Goal: Navigation & Orientation: Find specific page/section

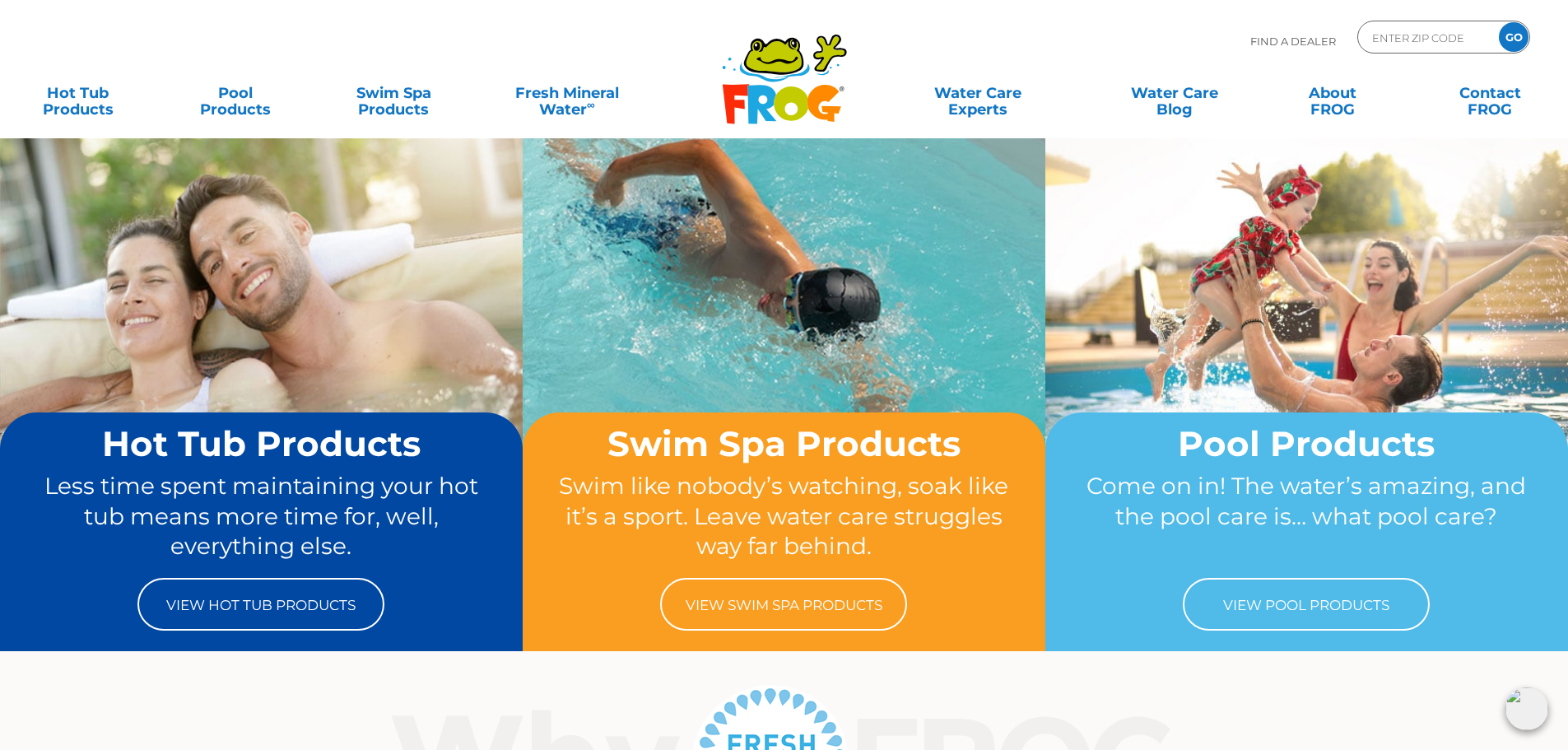
click at [1504, 40] on input "GO" at bounding box center [1513, 36] width 30 height 30
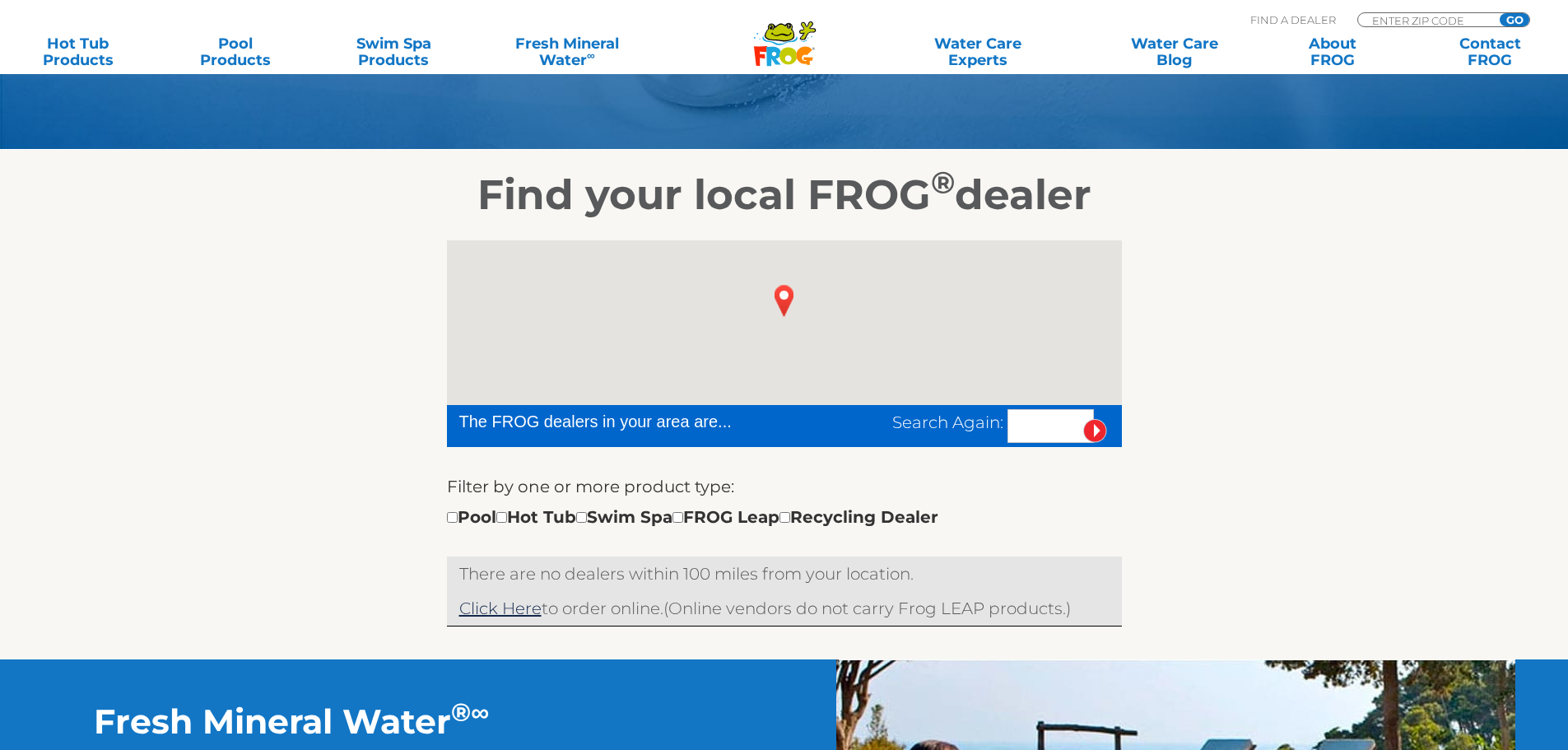
scroll to position [247, 0]
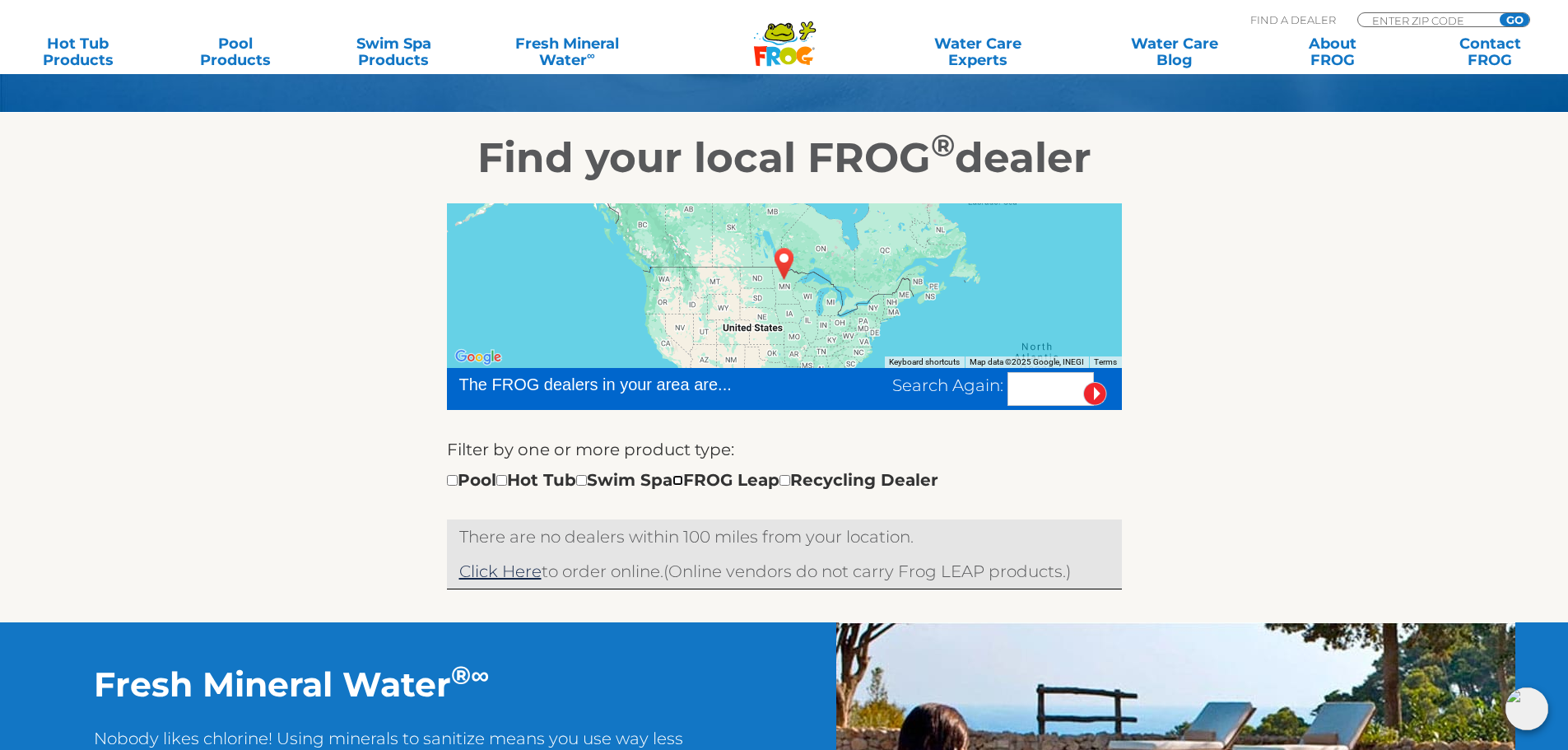
click at [683, 483] on input "checkbox" at bounding box center [678, 479] width 11 height 11
checkbox input "true"
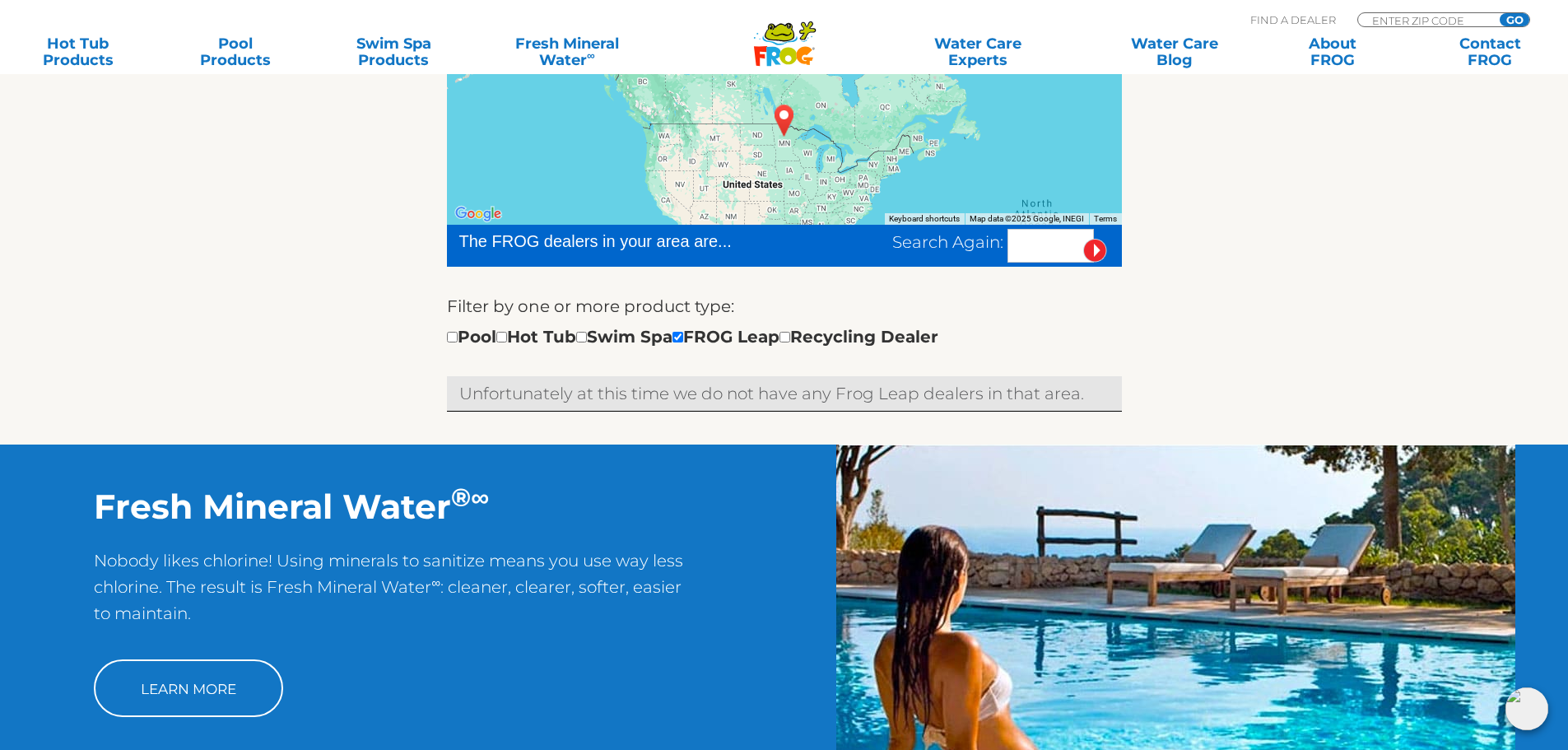
scroll to position [285, 0]
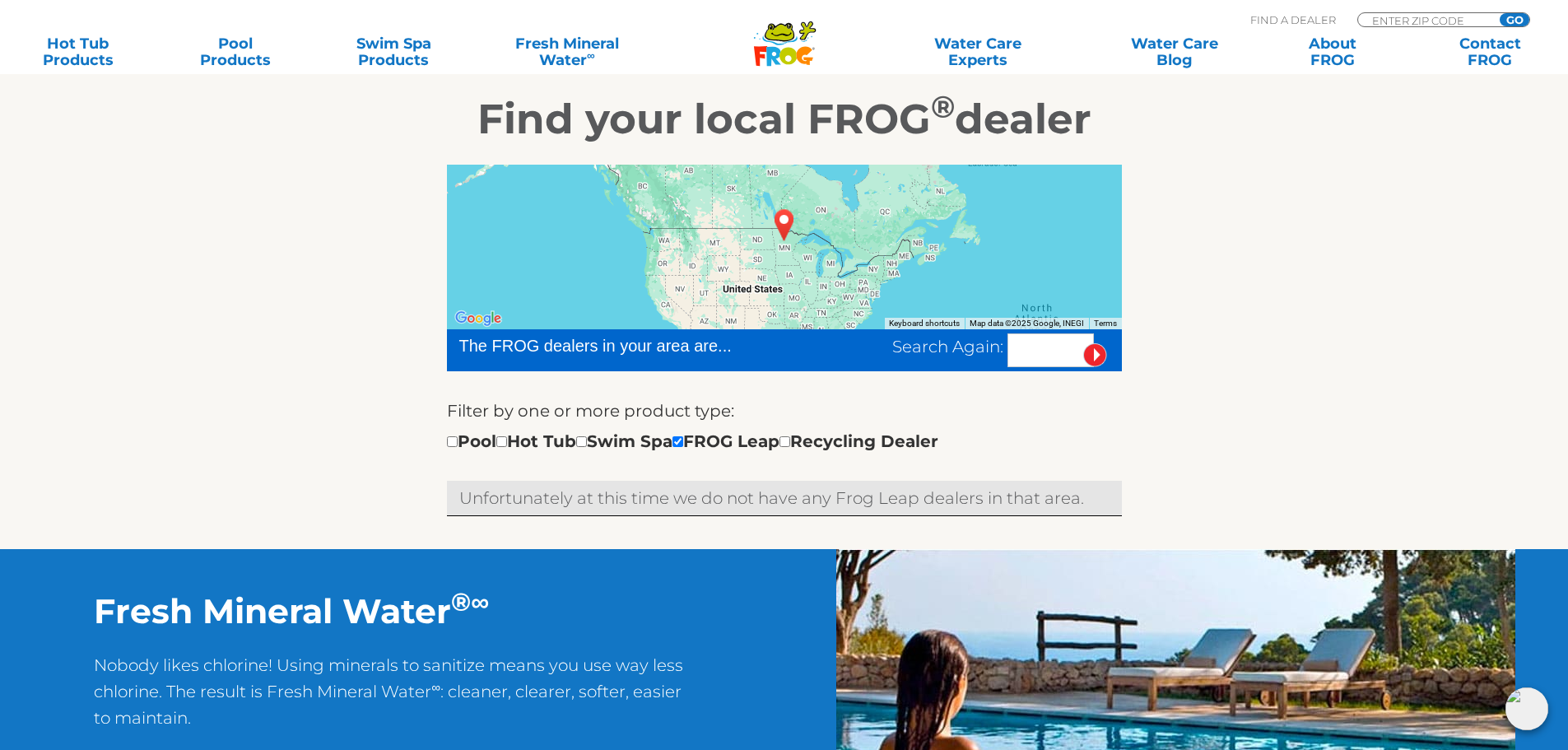
click at [1030, 344] on input "text" at bounding box center [1051, 349] width 86 height 33
click at [456, 439] on input "checkbox" at bounding box center [452, 441] width 11 height 11
checkbox input "true"
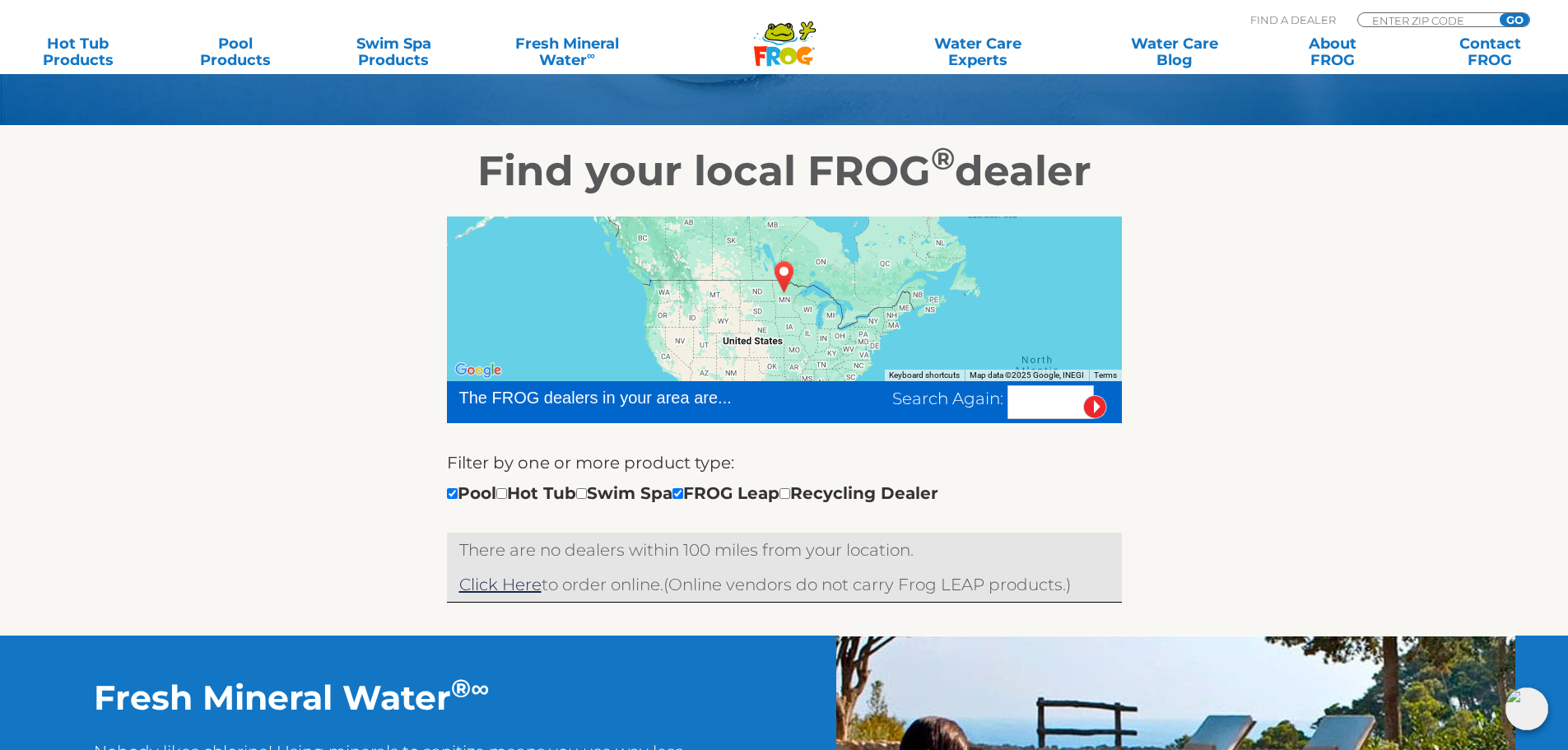
scroll to position [203, 0]
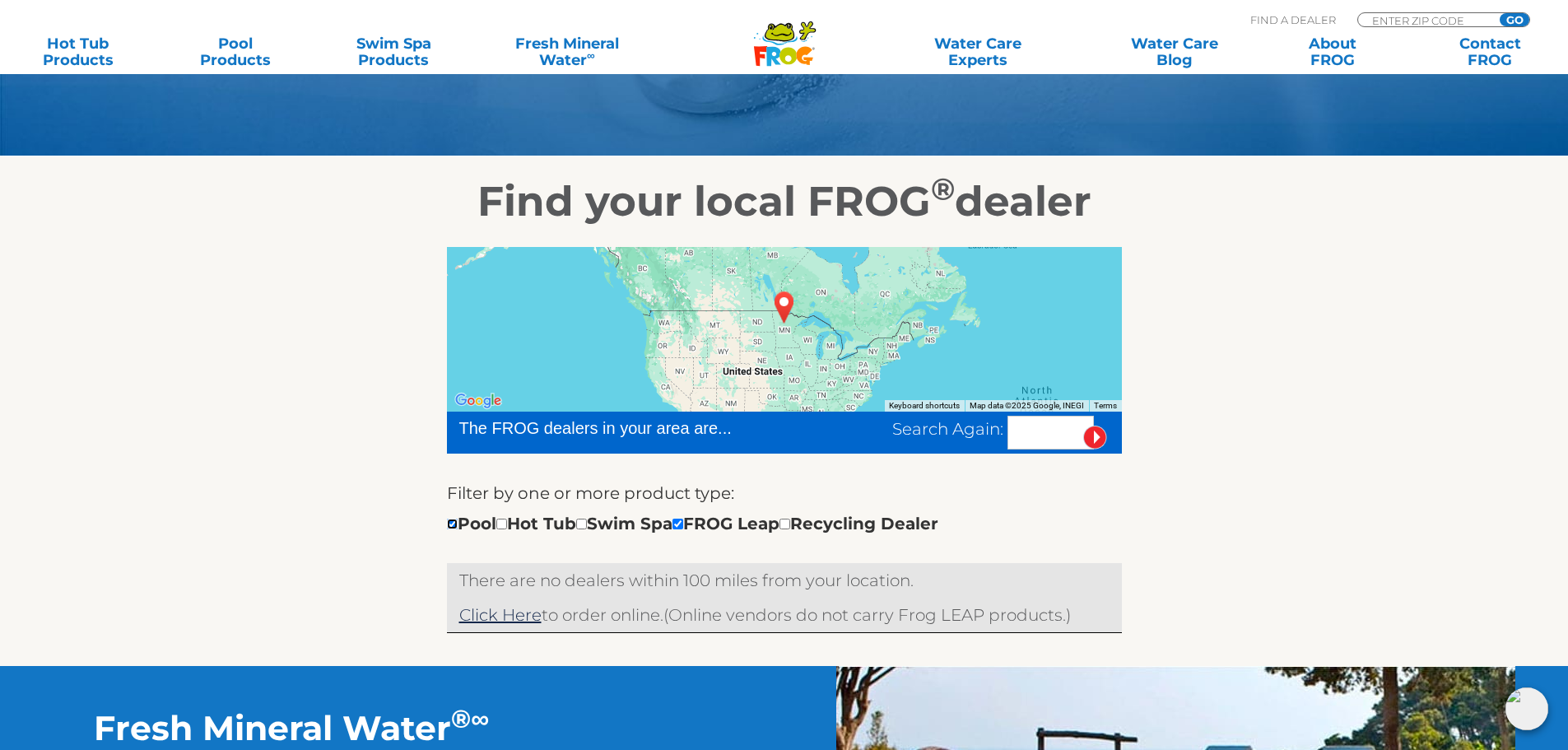
click at [450, 526] on input "checkbox" at bounding box center [452, 523] width 11 height 11
checkbox input "false"
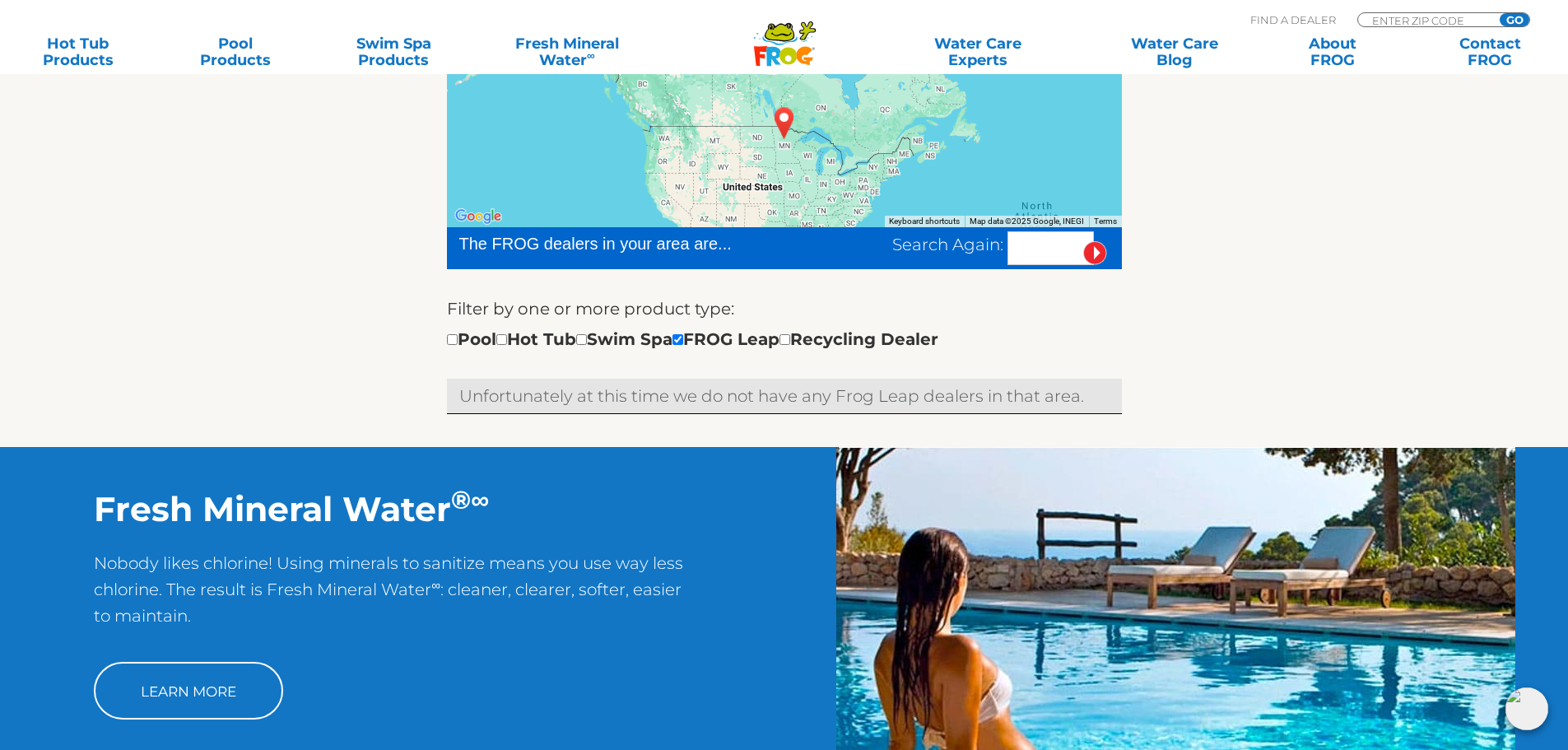
scroll to position [285, 0]
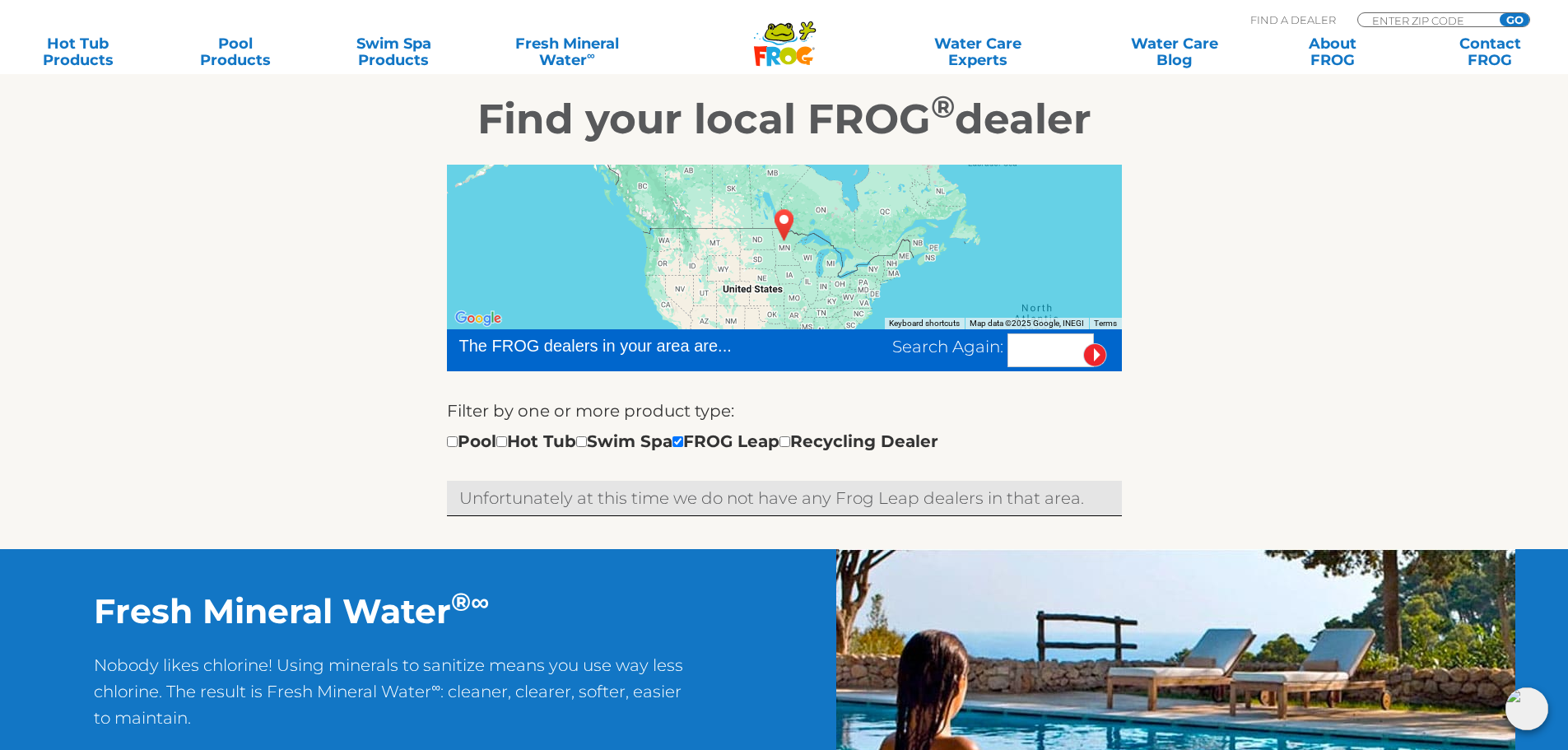
click at [833, 275] on div at bounding box center [784, 247] width 675 height 165
click at [787, 224] on img "USA" at bounding box center [785, 225] width 38 height 44
click at [1039, 354] on input "text" at bounding box center [1051, 349] width 86 height 33
type input "48462"
click at [1084, 343] on input "image" at bounding box center [1095, 355] width 24 height 24
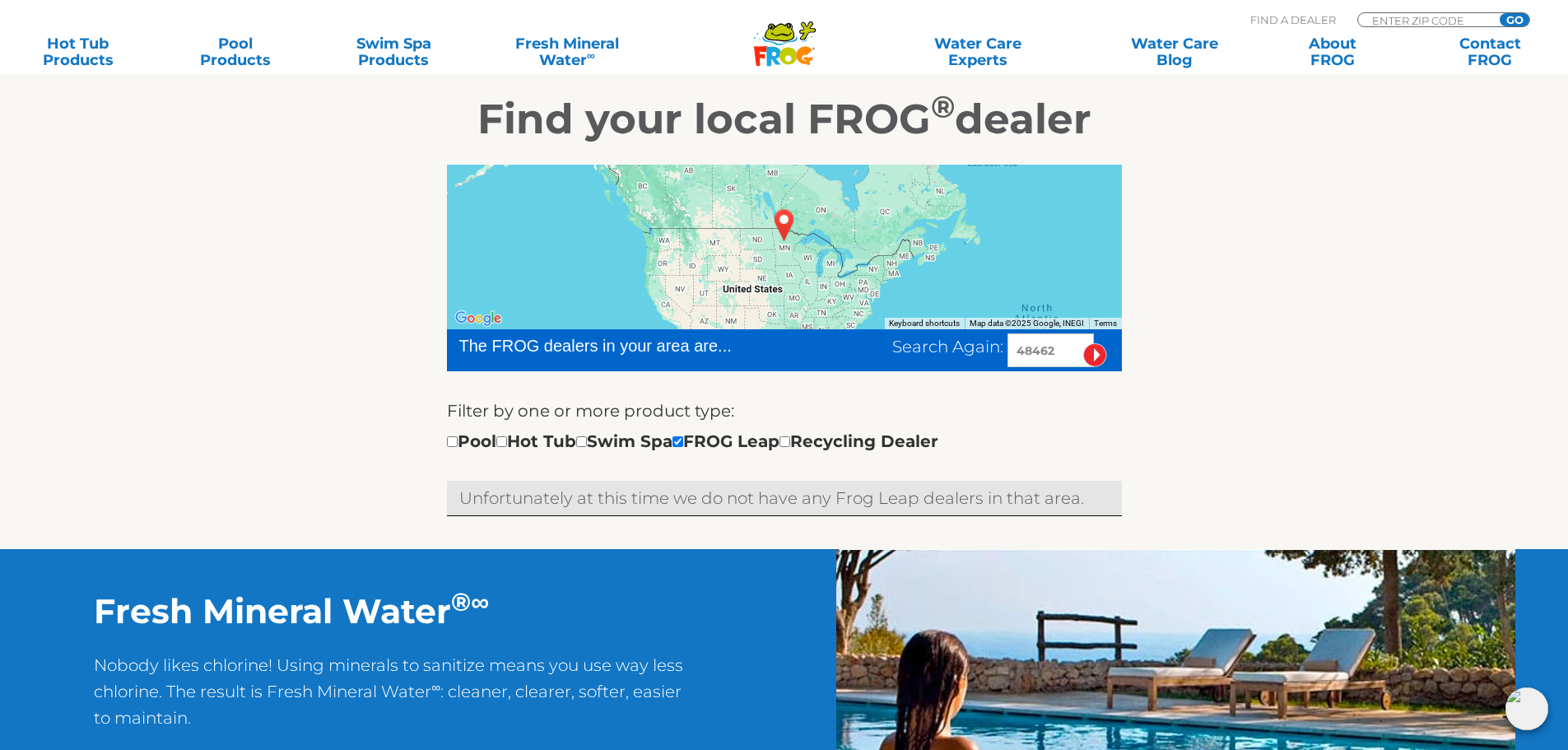
click at [1104, 356] on input "image" at bounding box center [1095, 355] width 24 height 24
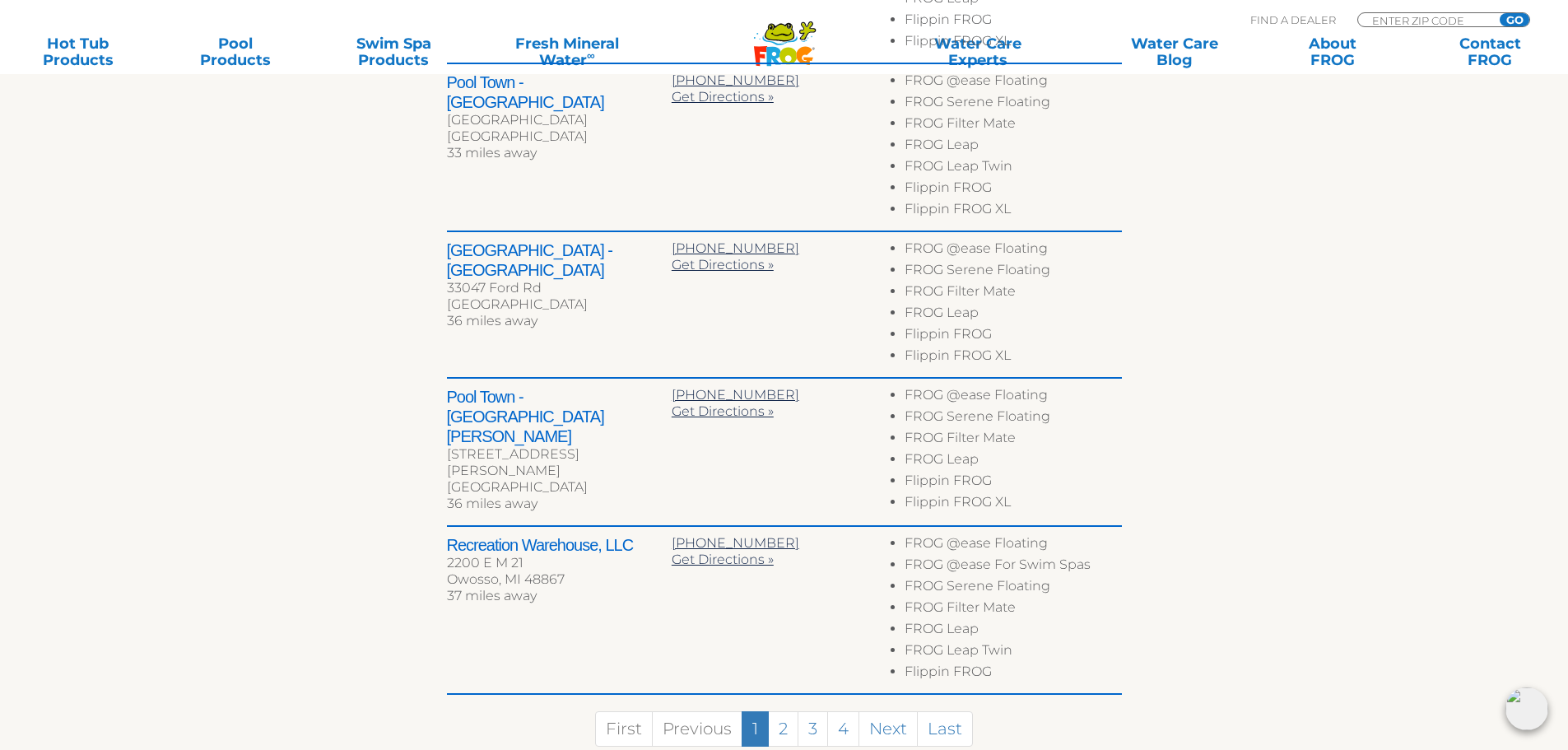
scroll to position [1109, 0]
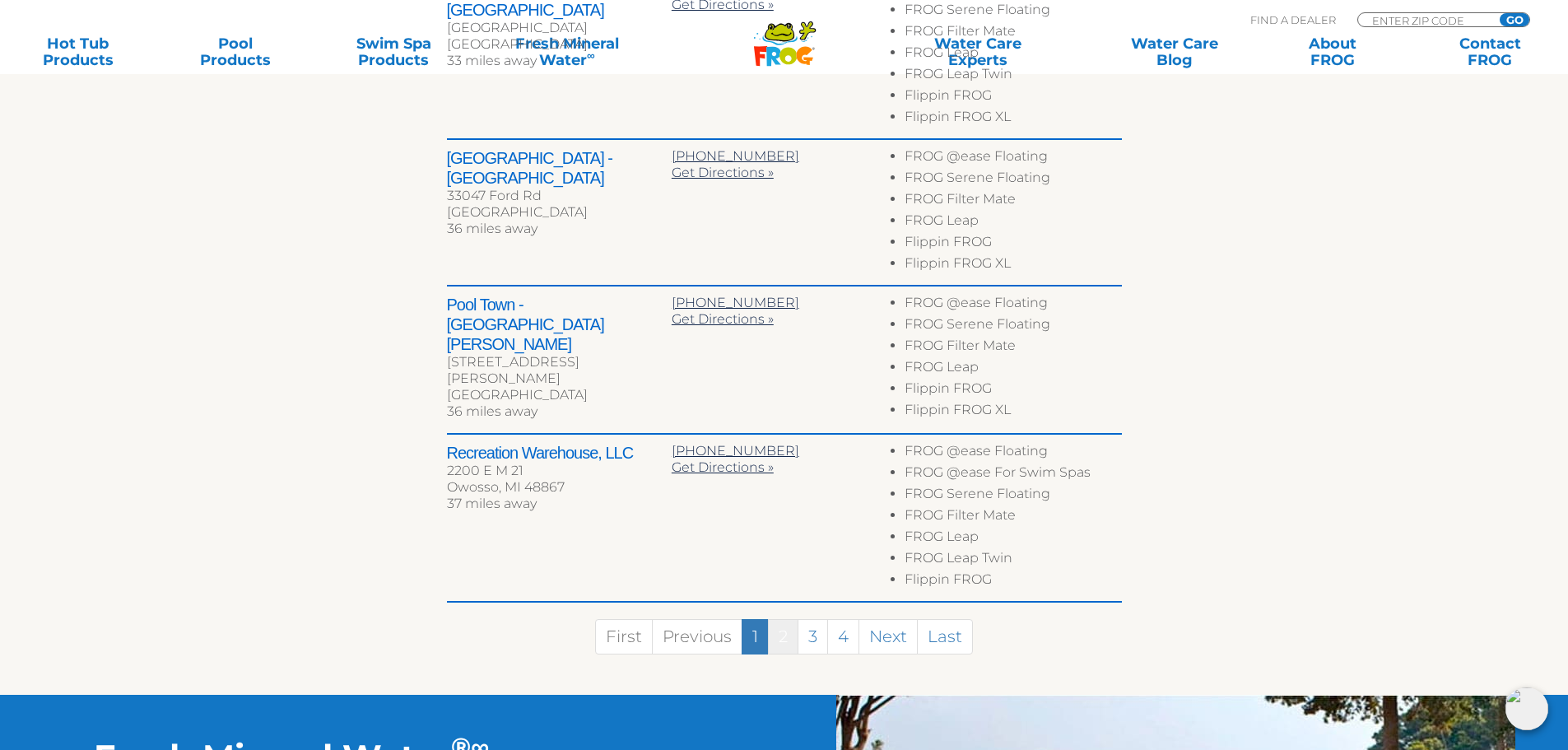
click at [787, 619] on link "2" at bounding box center [783, 636] width 31 height 35
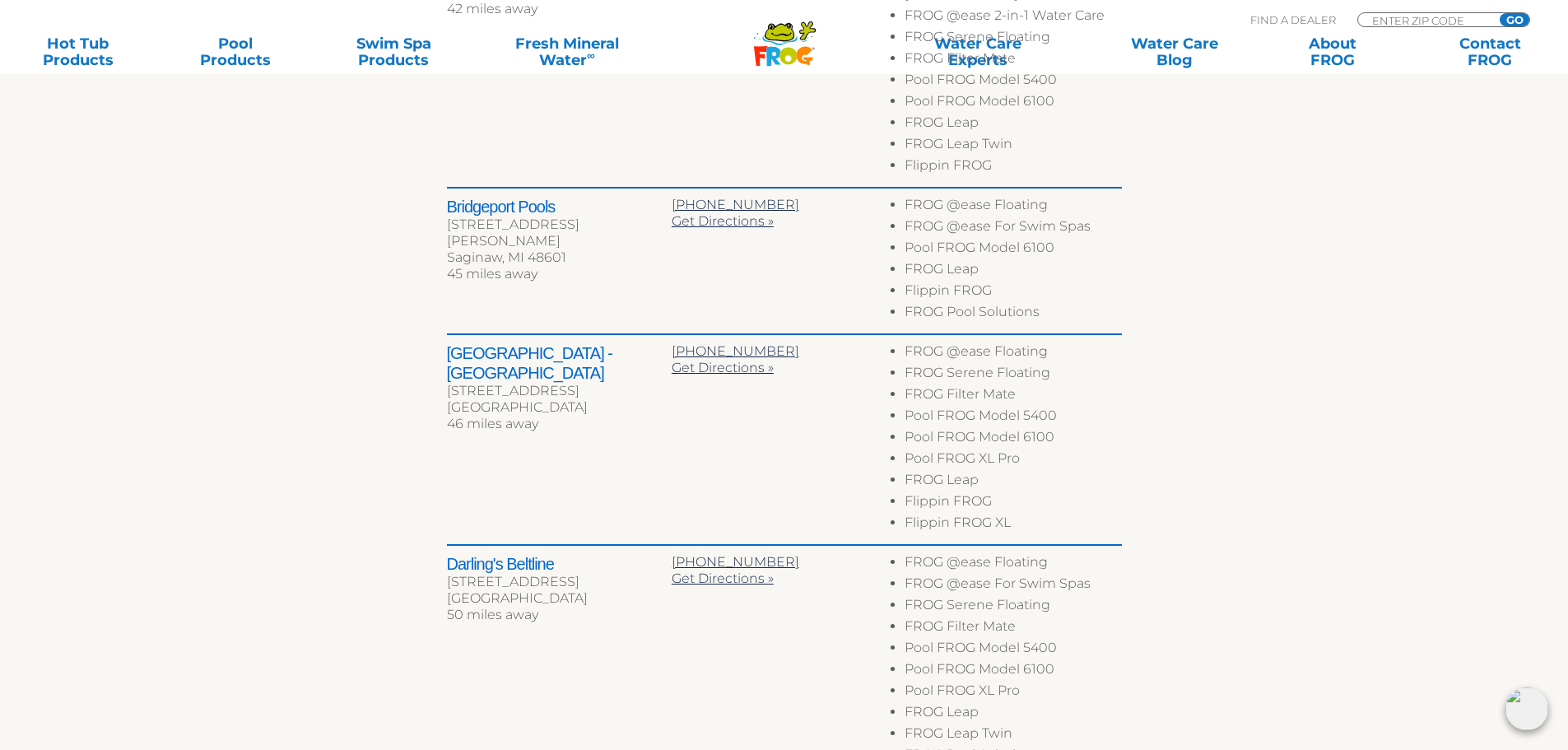
scroll to position [1276, 0]
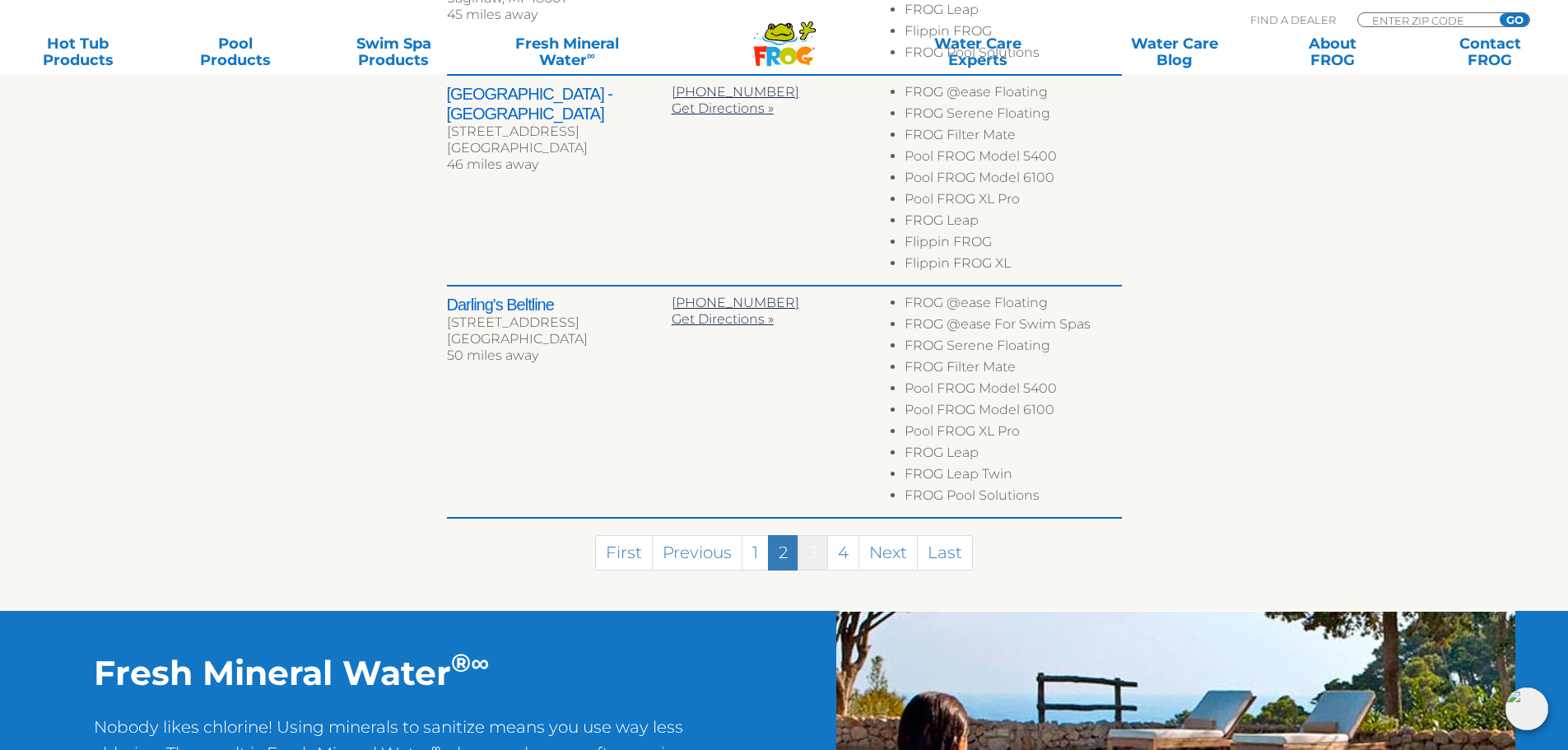
click at [807, 535] on link "3" at bounding box center [813, 552] width 31 height 35
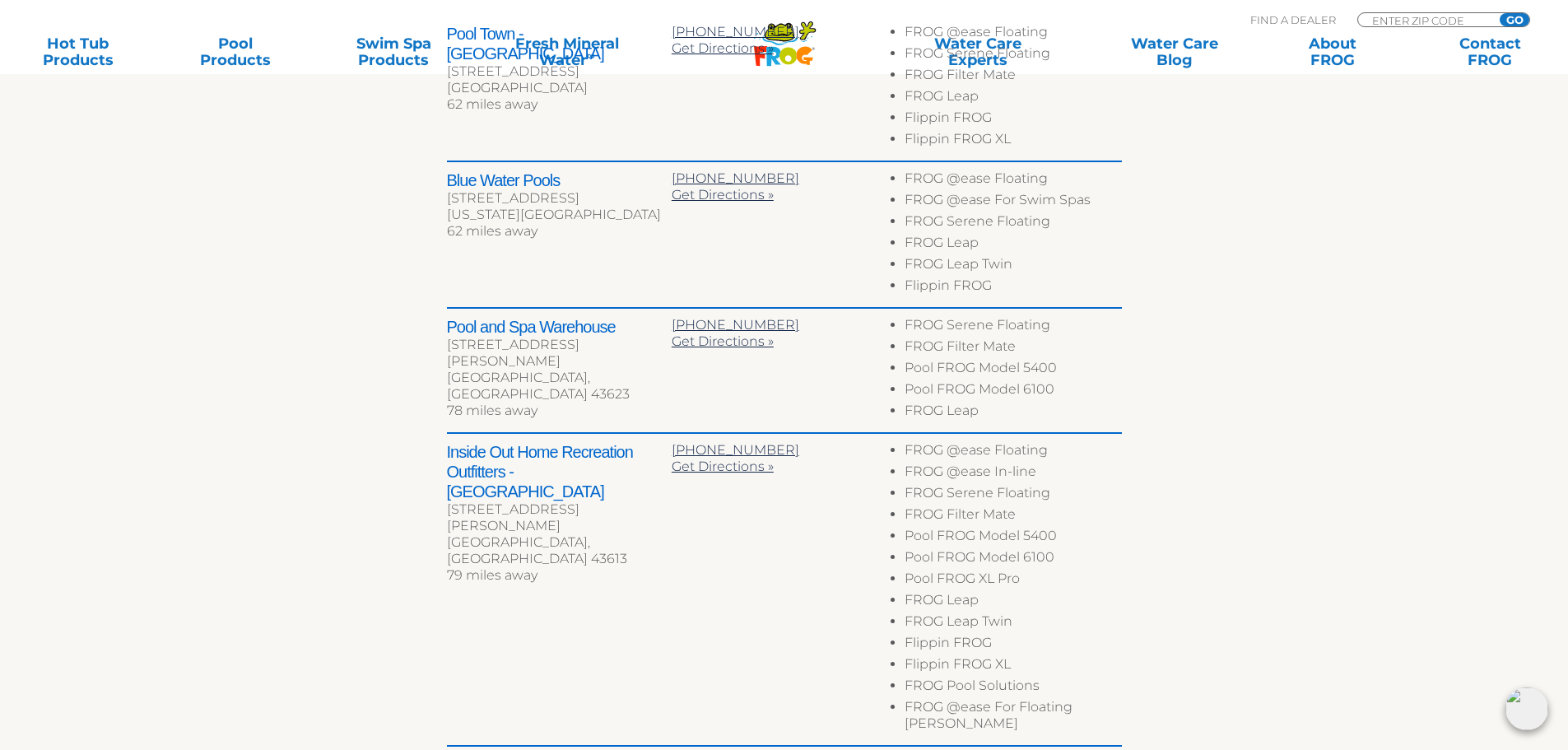
scroll to position [721, 0]
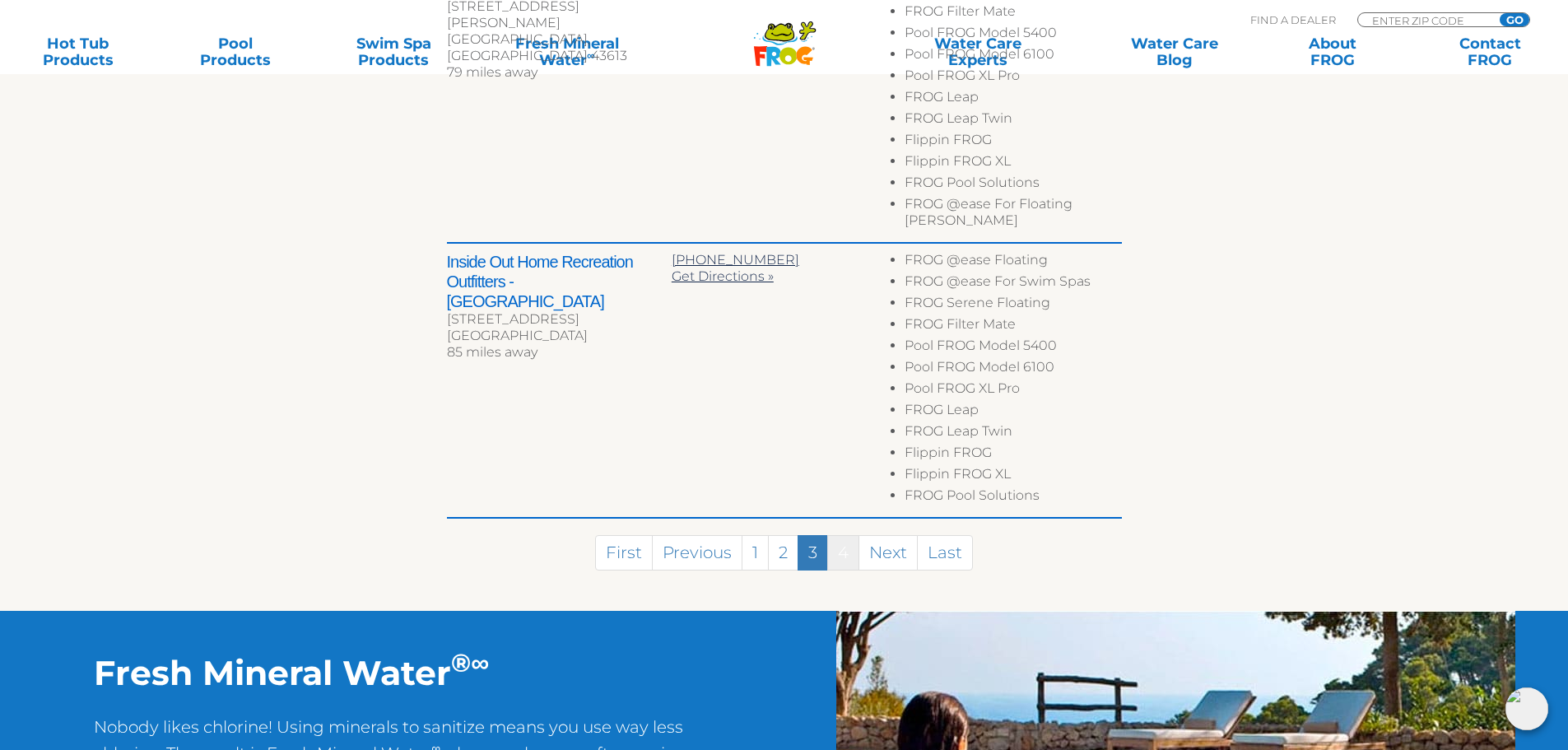
click at [856, 546] on link "4" at bounding box center [843, 552] width 33 height 35
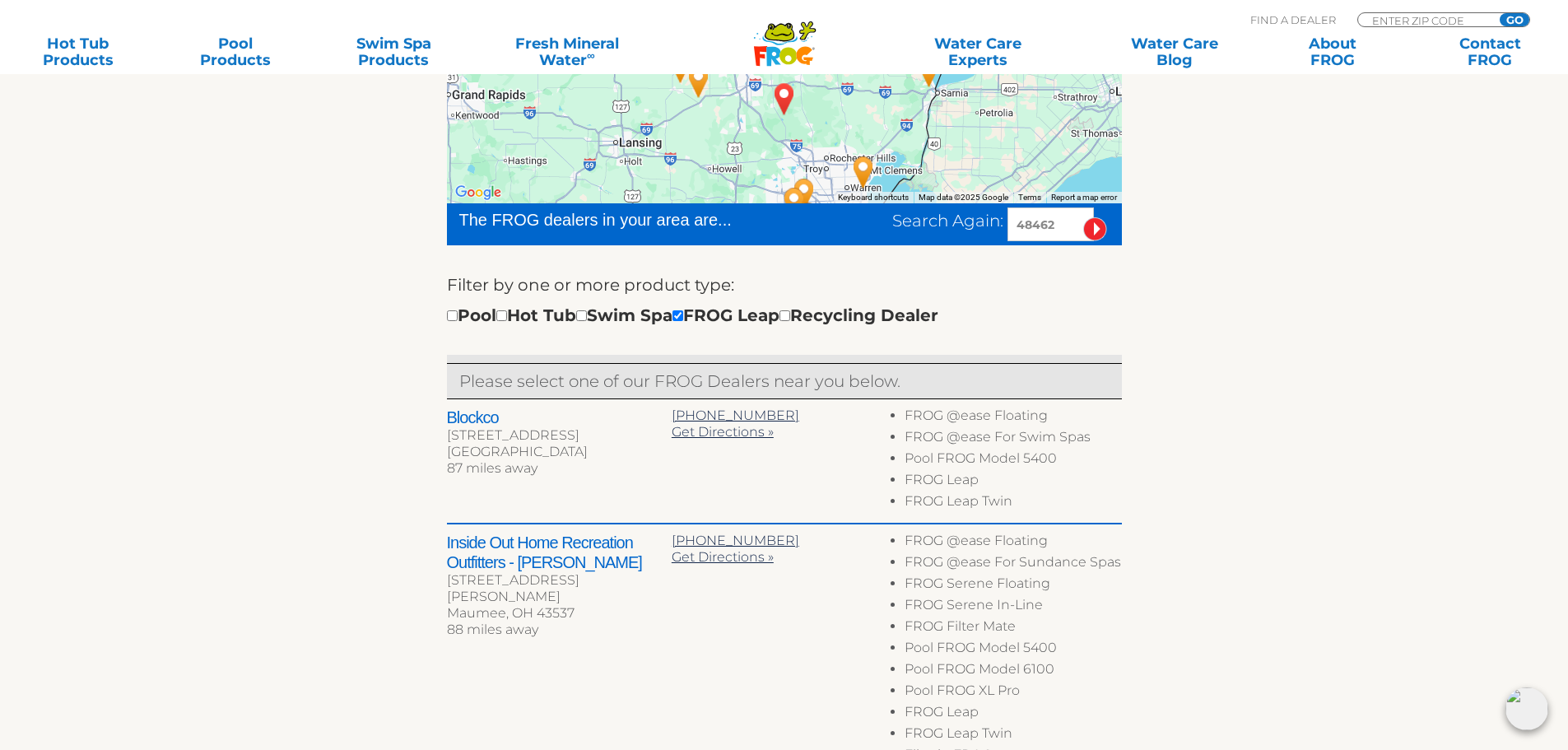
scroll to position [340, 0]
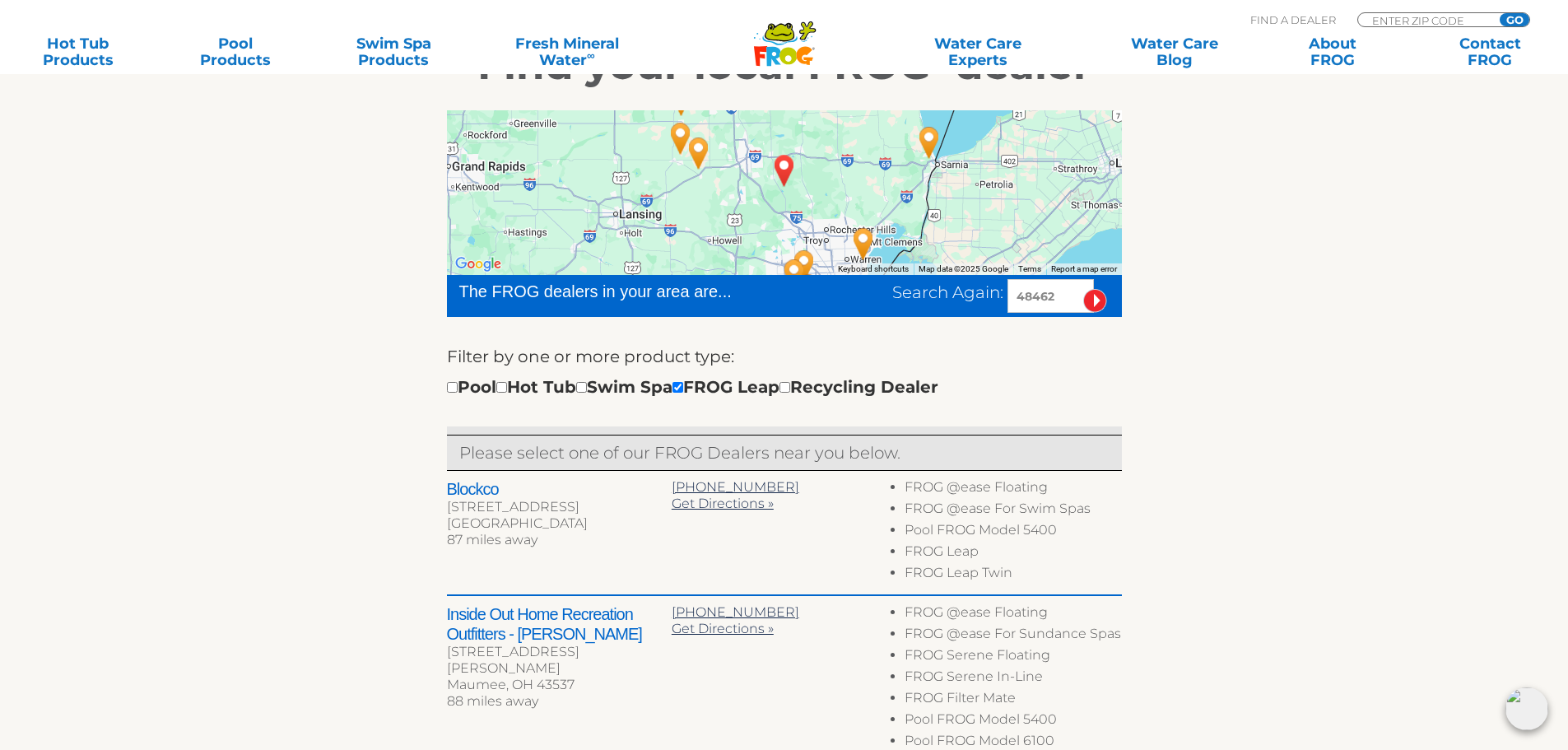
drag, startPoint x: 1064, startPoint y: 298, endPoint x: 1001, endPoint y: 294, distance: 63.1
click at [1001, 294] on div "Search Again: 48462" at bounding box center [1007, 296] width 230 height 33
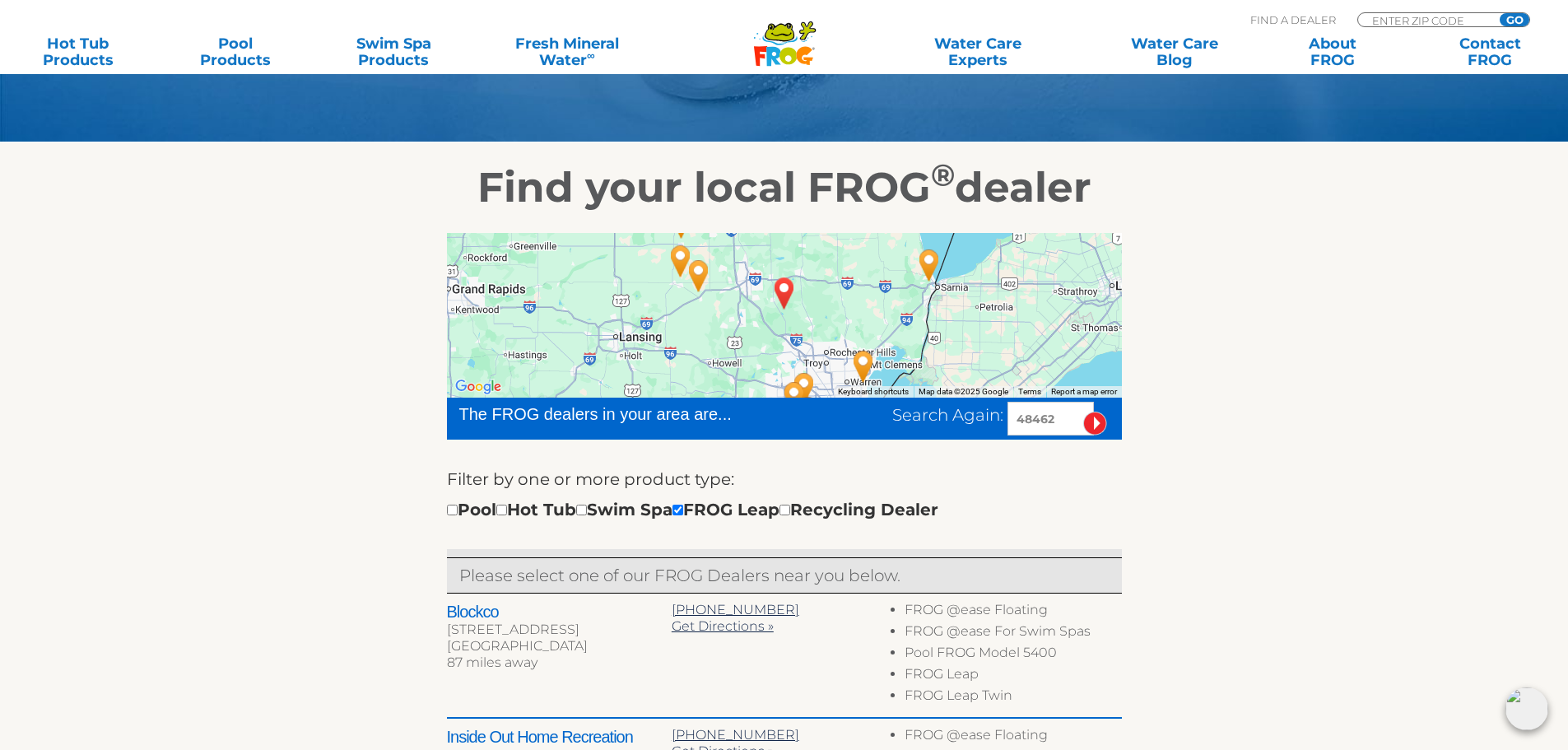
scroll to position [175, 0]
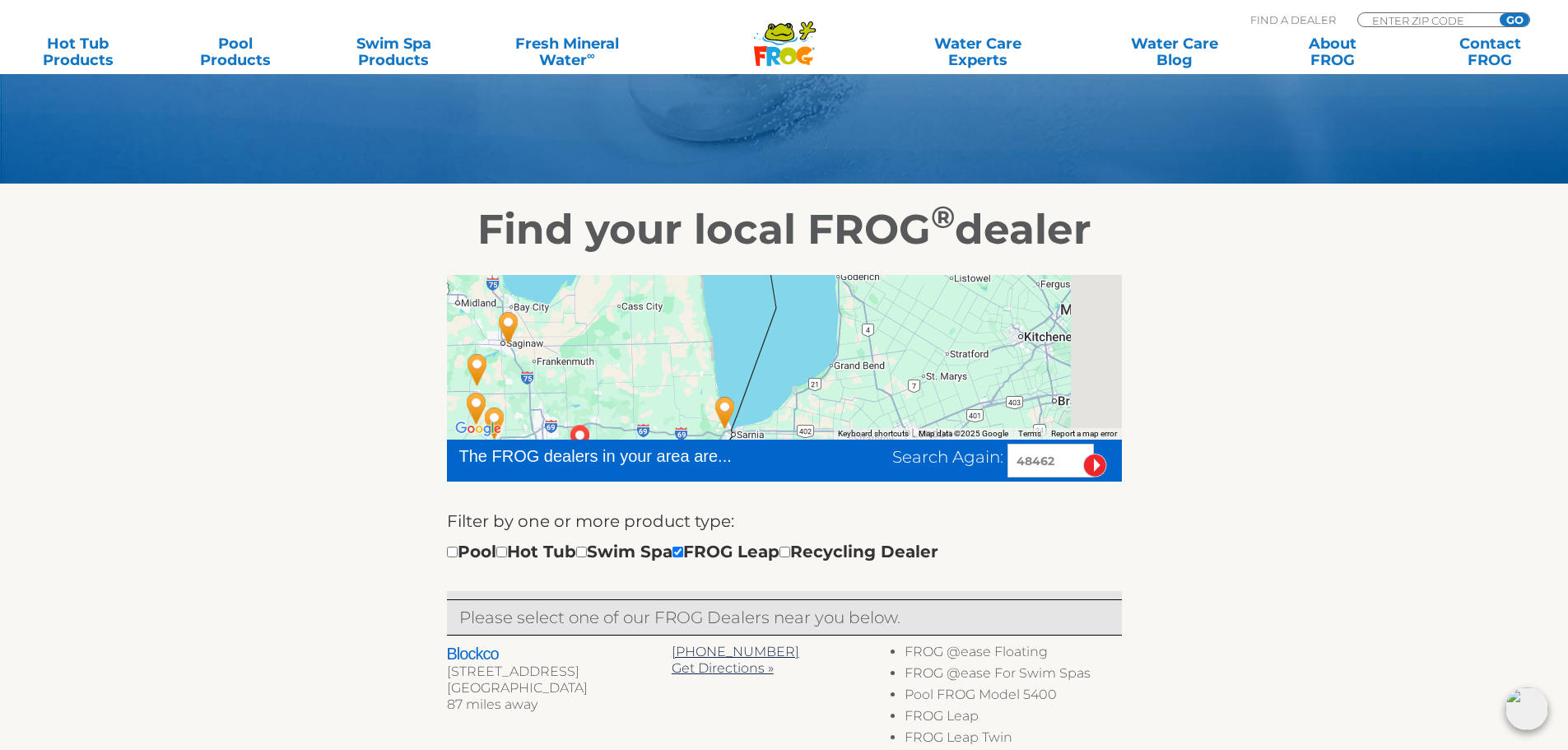
drag, startPoint x: 922, startPoint y: 319, endPoint x: 704, endPoint y: 431, distance: 245.1
click at [706, 431] on img "Darling's Beltline - 50 miles away." at bounding box center [726, 412] width 38 height 44
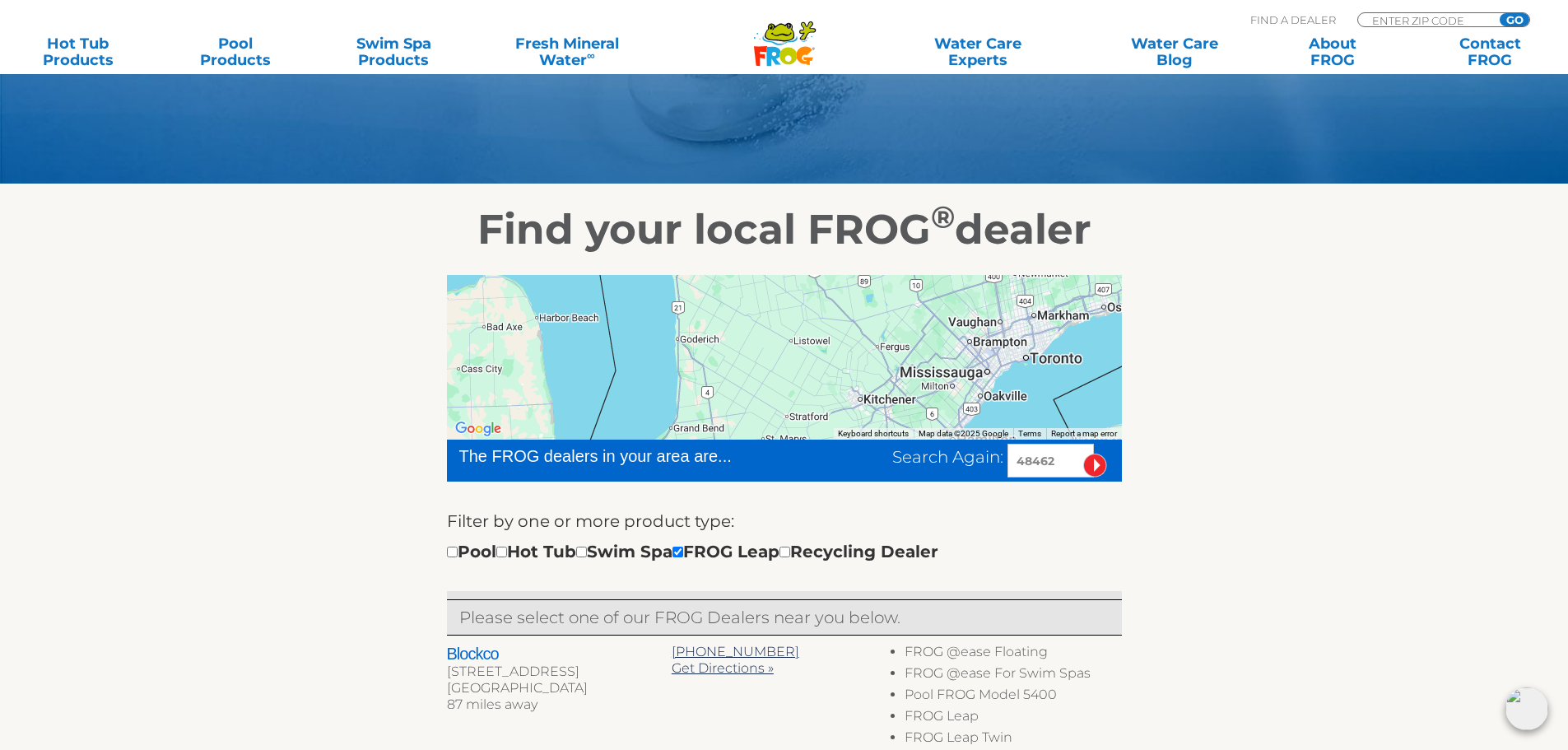
drag, startPoint x: 895, startPoint y: 332, endPoint x: 786, endPoint y: 372, distance: 116.1
click at [786, 372] on div at bounding box center [784, 357] width 675 height 165
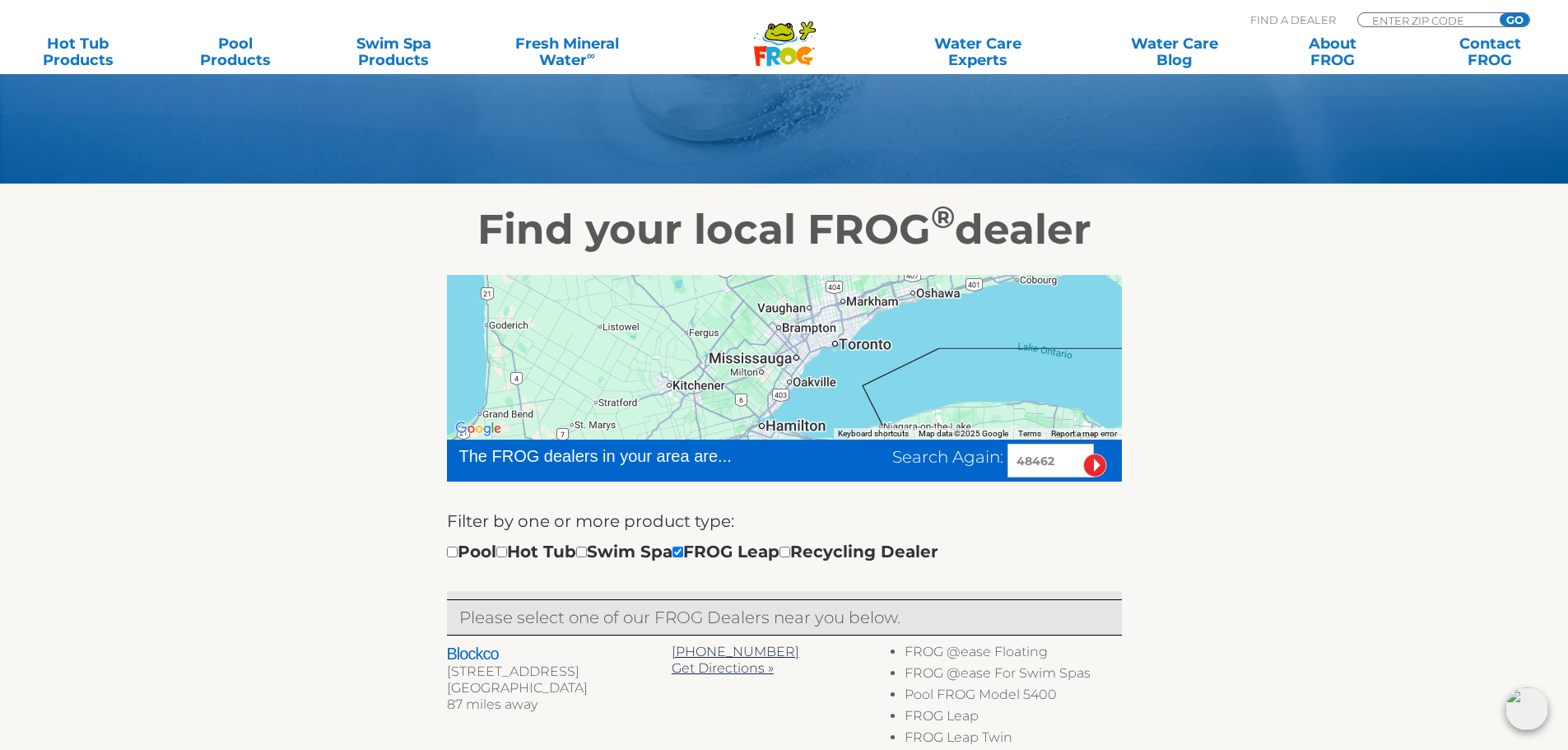
drag, startPoint x: 804, startPoint y: 341, endPoint x: 593, endPoint y: 311, distance: 213.1
click at [593, 311] on div at bounding box center [784, 357] width 675 height 165
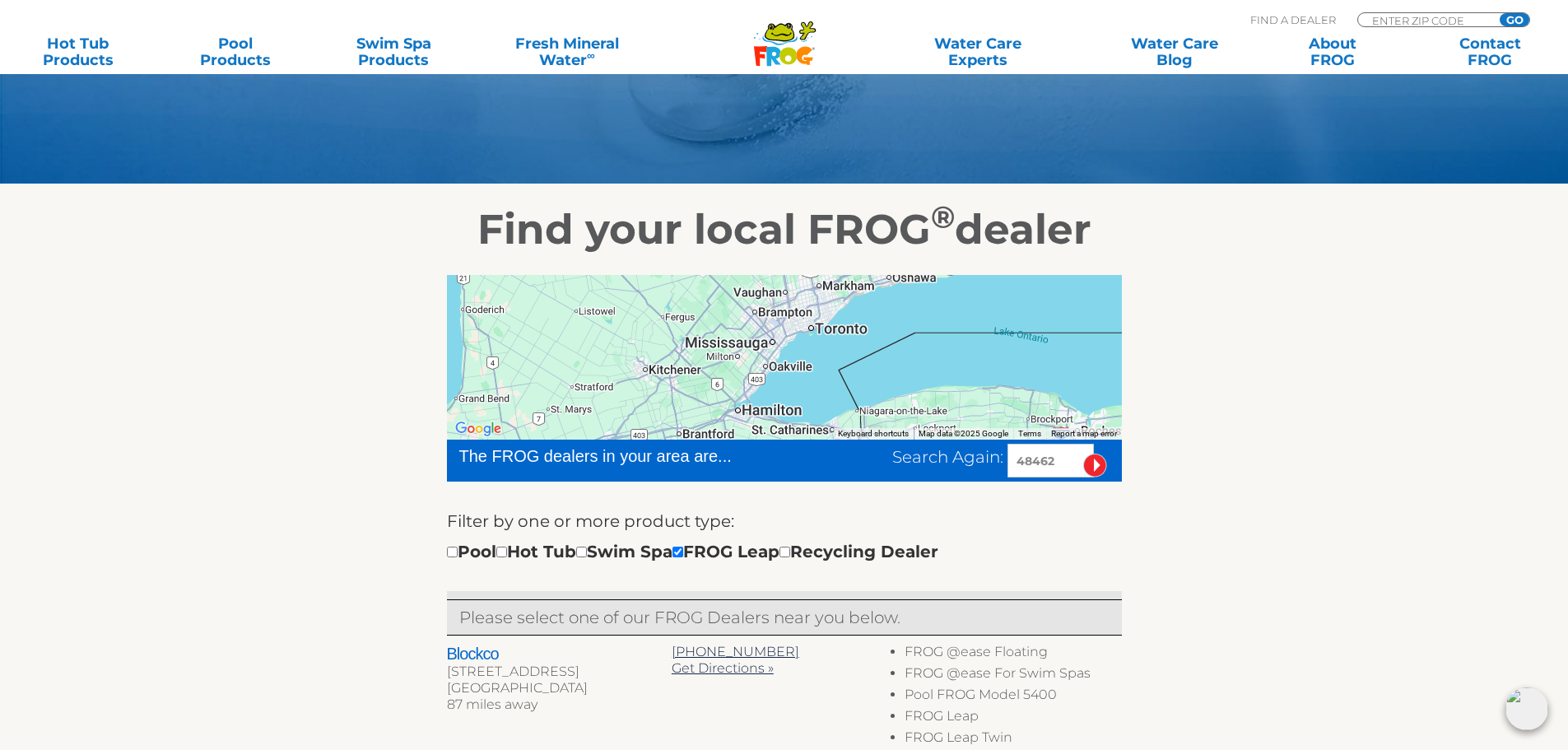
click at [1104, 464] on input "image" at bounding box center [1095, 465] width 24 height 24
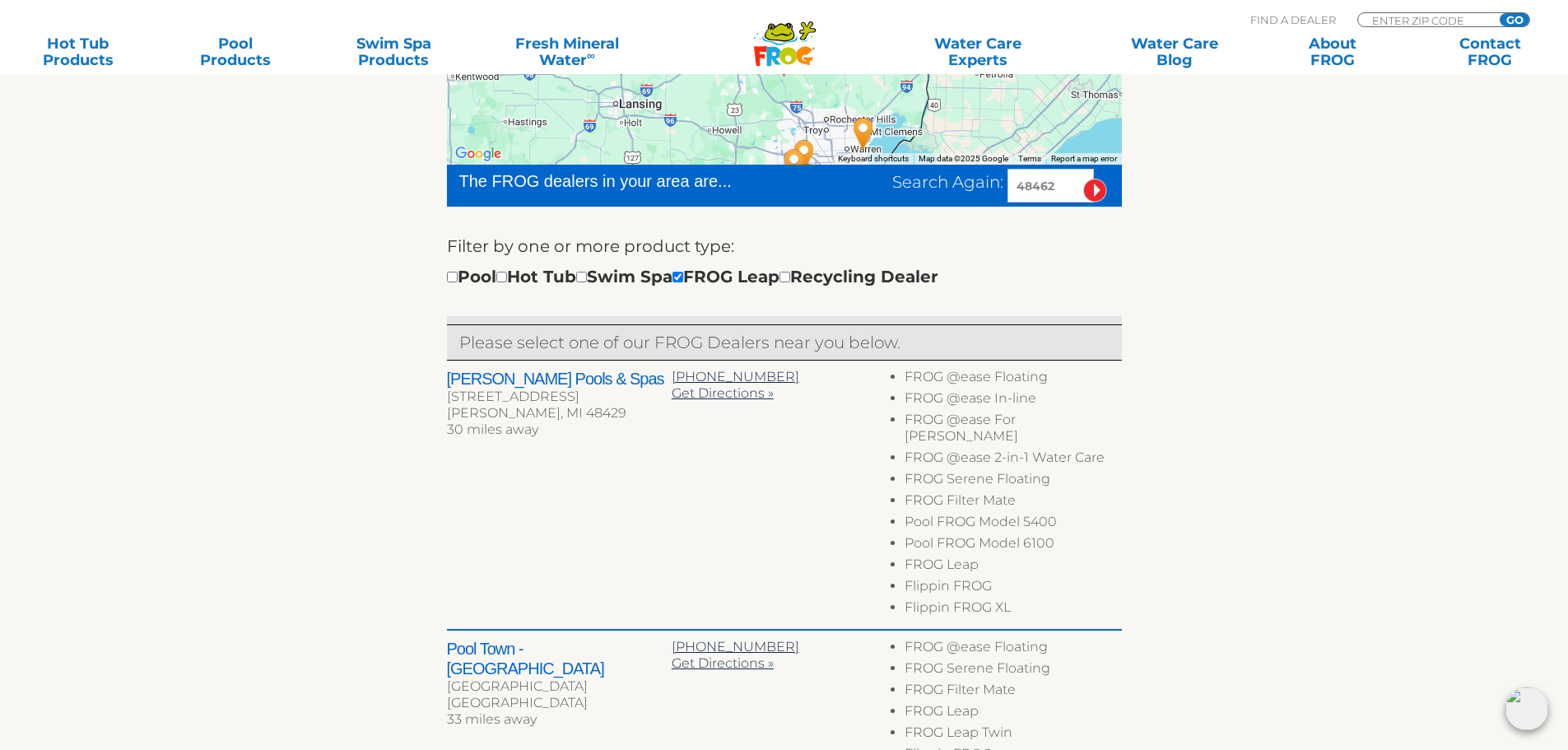
click at [1055, 182] on input "48462" at bounding box center [1051, 185] width 86 height 33
drag, startPoint x: 1055, startPoint y: 182, endPoint x: 964, endPoint y: 178, distance: 91.1
click at [964, 178] on div "Search Again: 48462" at bounding box center [1007, 185] width 230 height 33
type input "n"
paste input "10801"
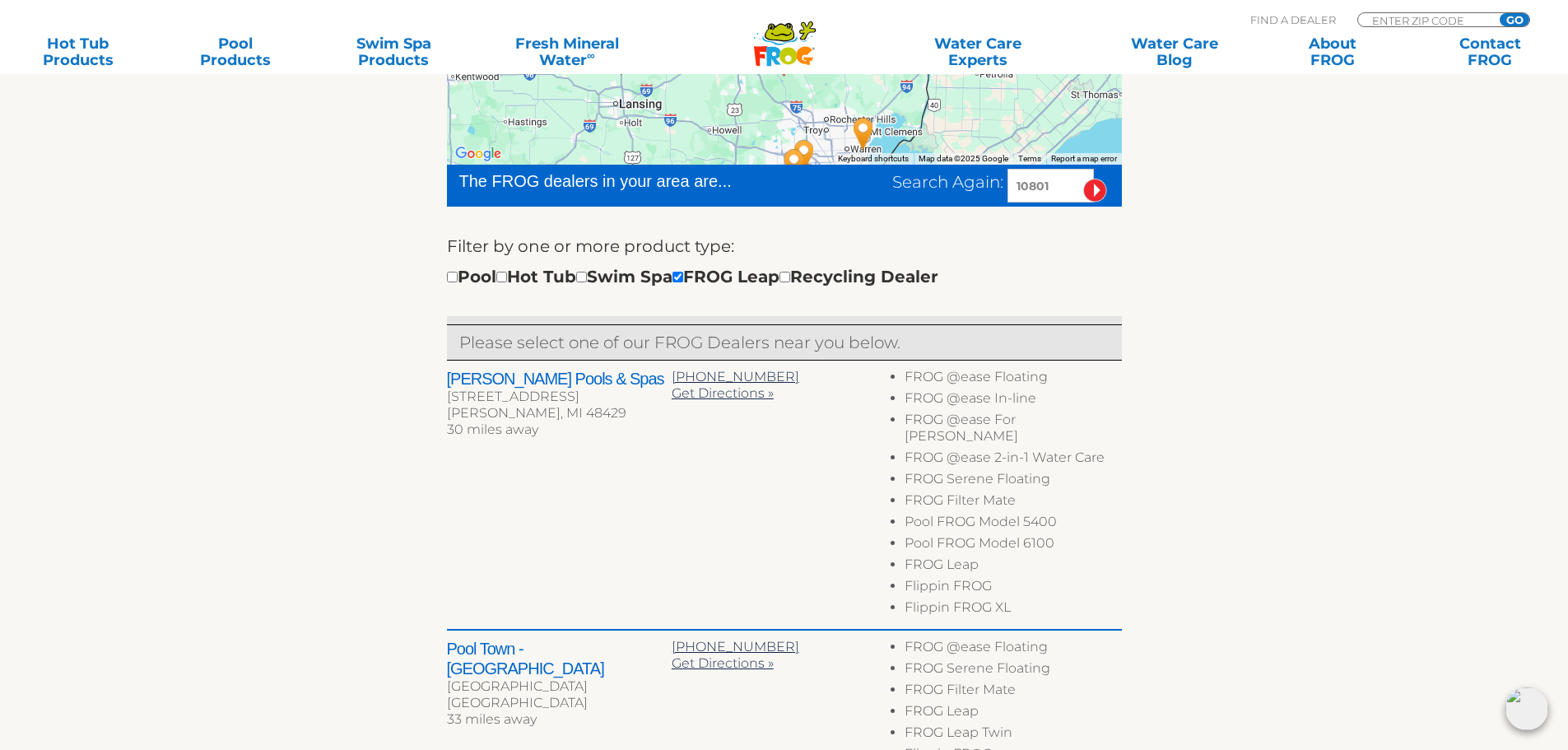
type input "10801"
click at [1090, 186] on input "image" at bounding box center [1095, 190] width 24 height 24
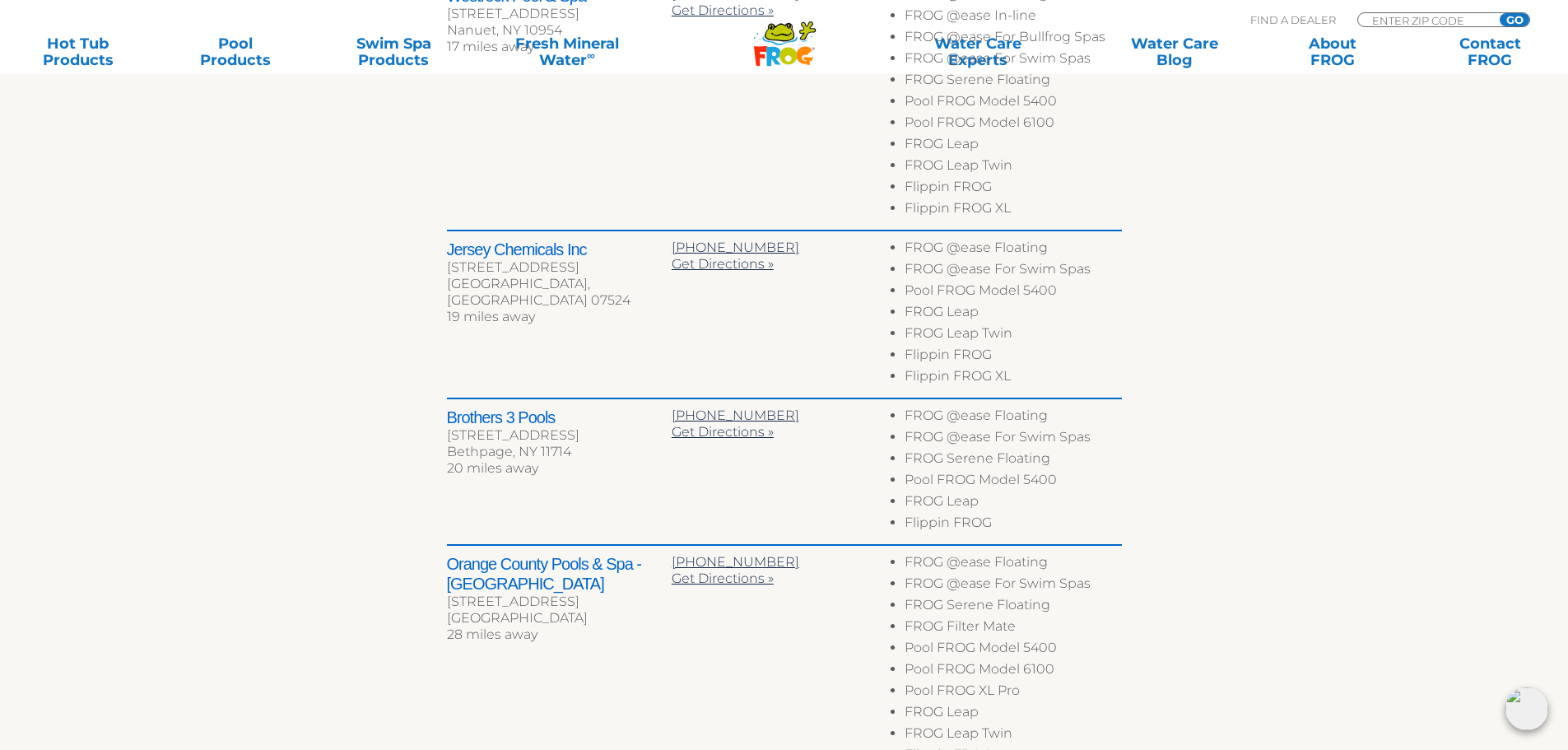
scroll to position [1026, 0]
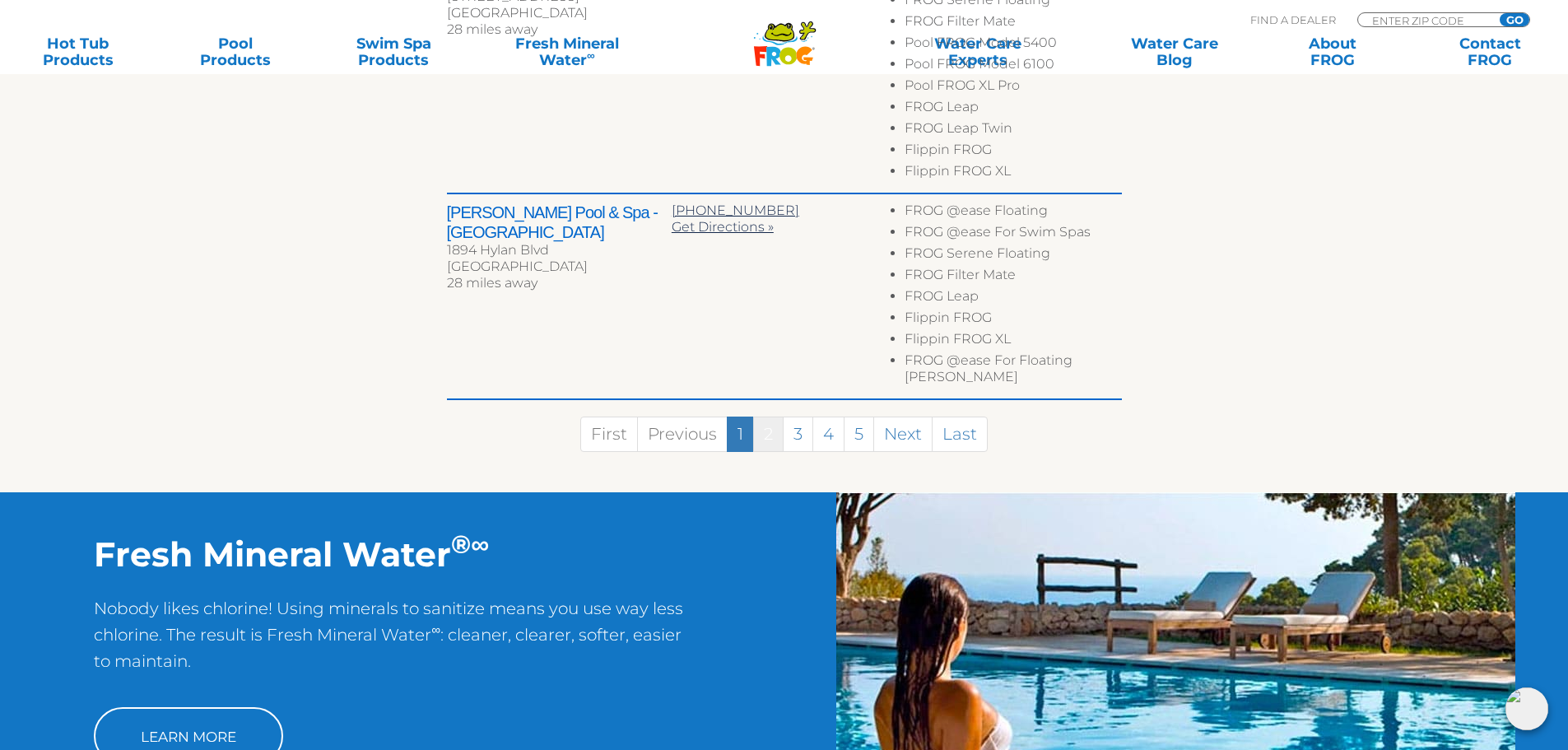
click at [781, 422] on link "2" at bounding box center [769, 433] width 31 height 35
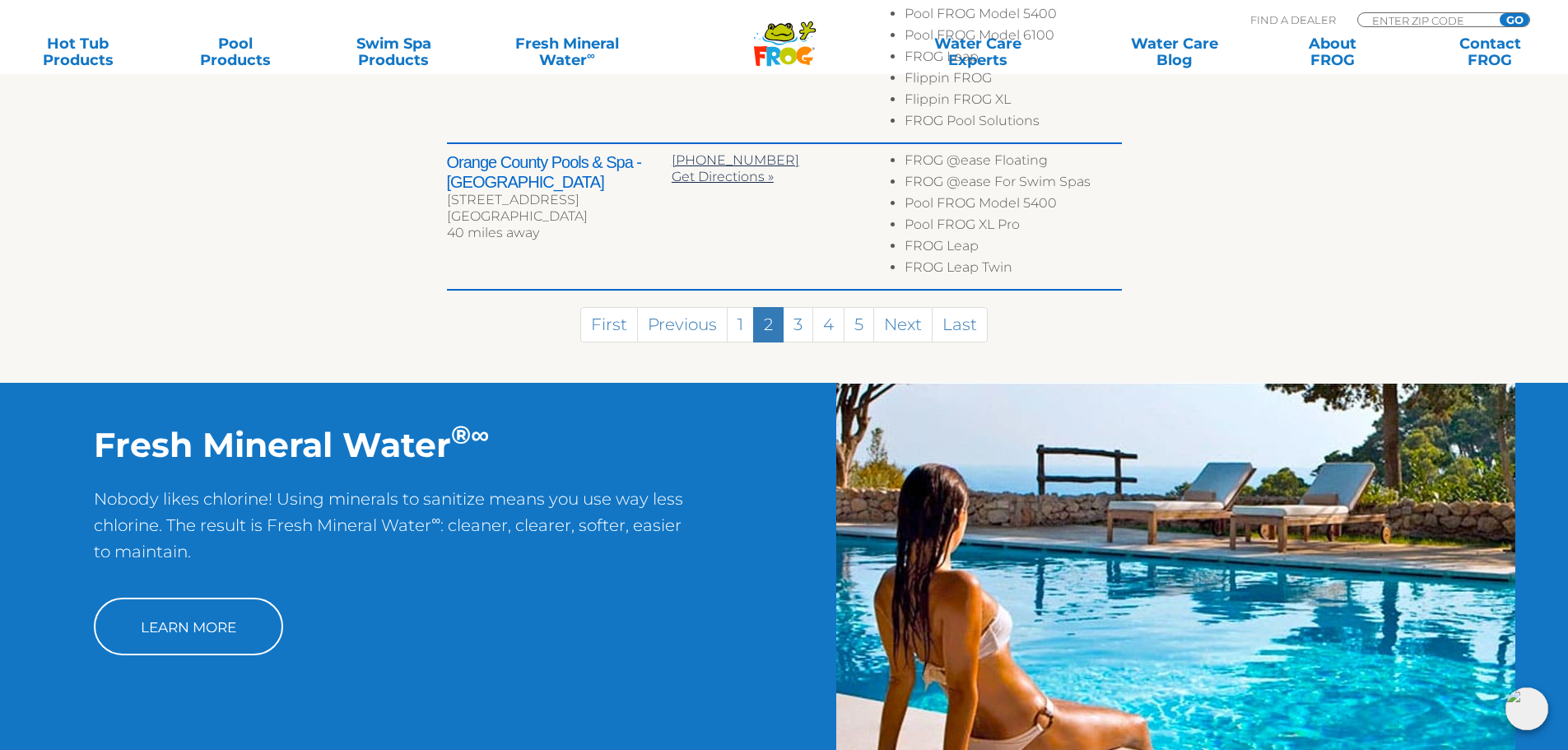
scroll to position [986, 0]
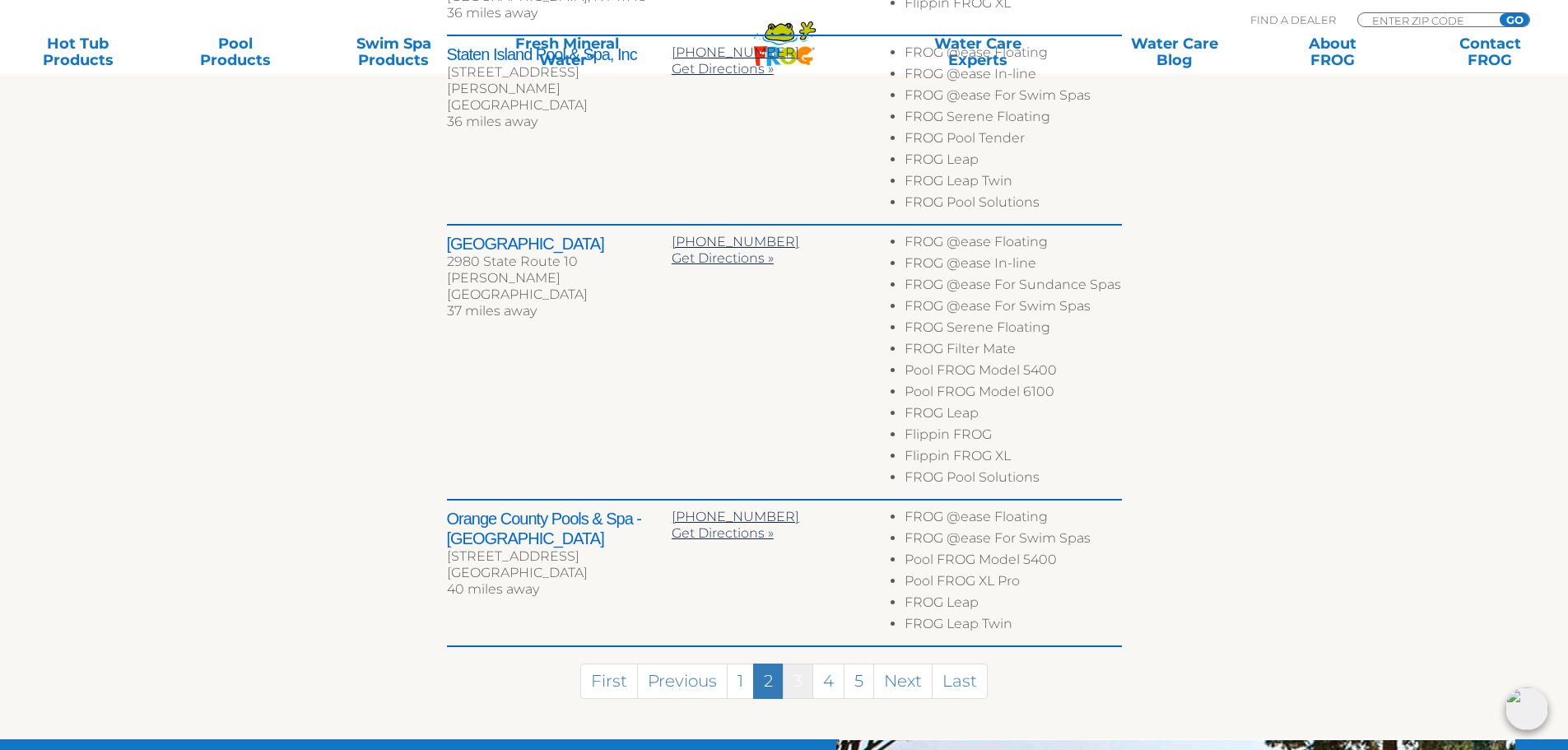
click at [794, 667] on link "3" at bounding box center [798, 680] width 31 height 35
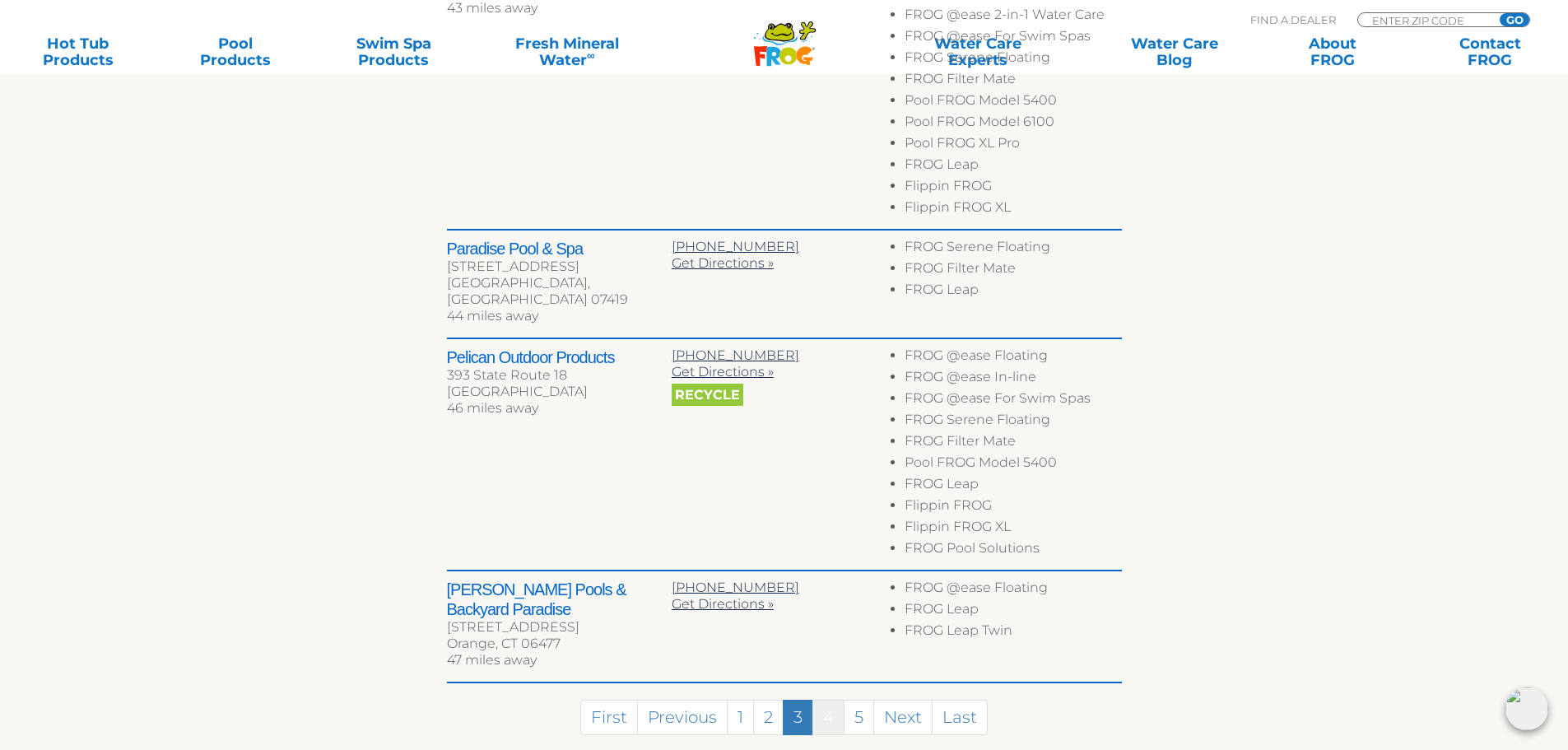
click at [833, 699] on link "4" at bounding box center [829, 717] width 33 height 35
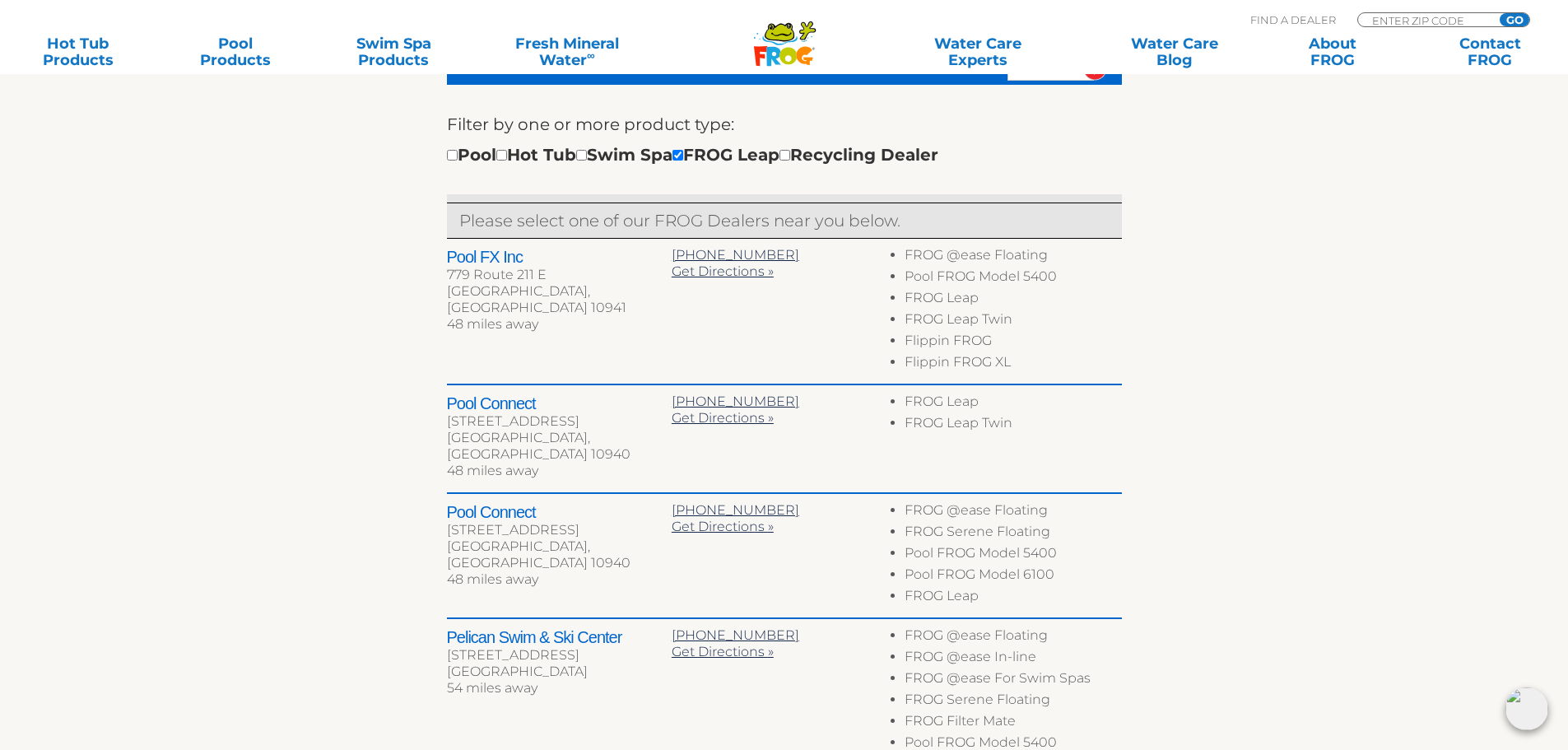
scroll to position [654, 0]
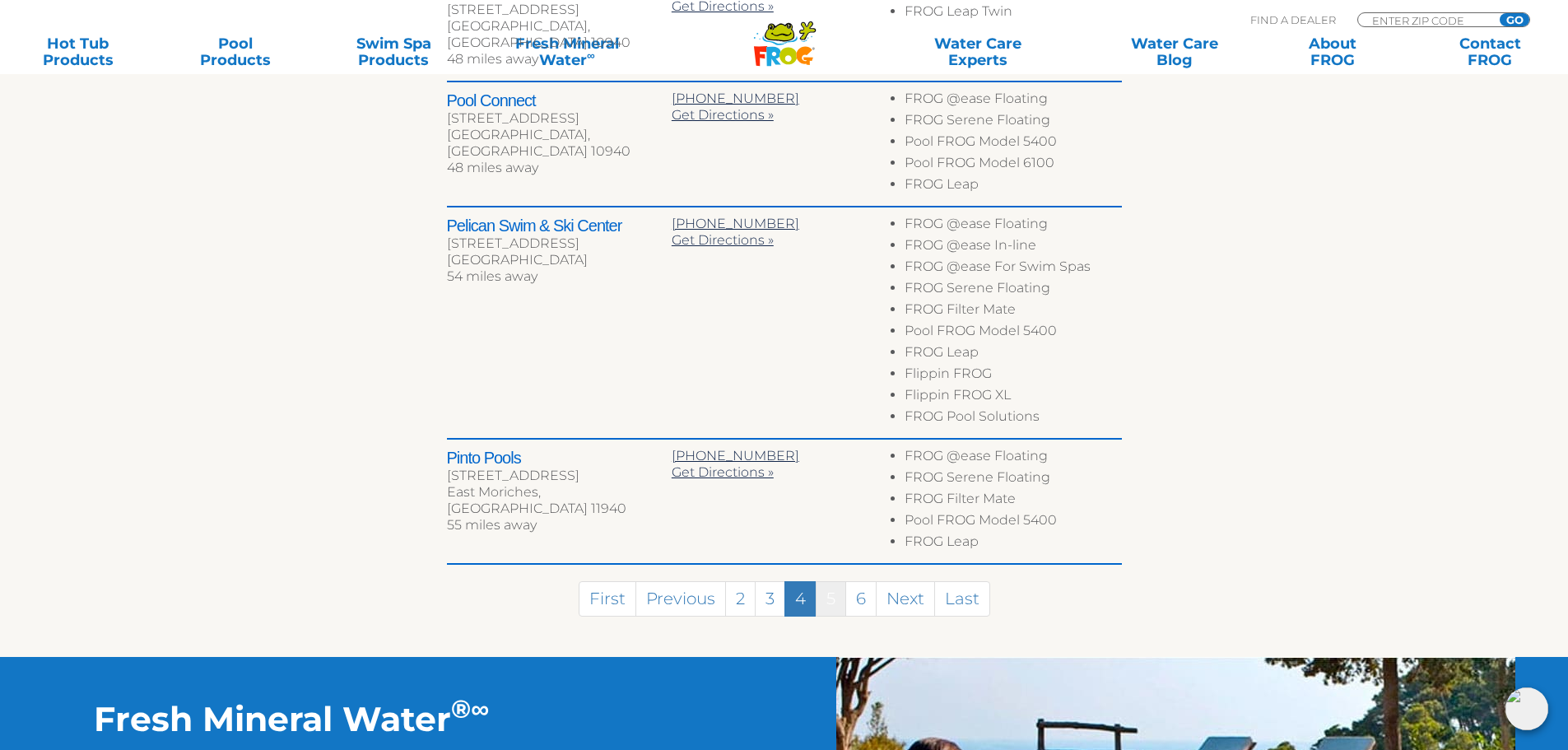
click at [826, 597] on link "5" at bounding box center [831, 598] width 31 height 35
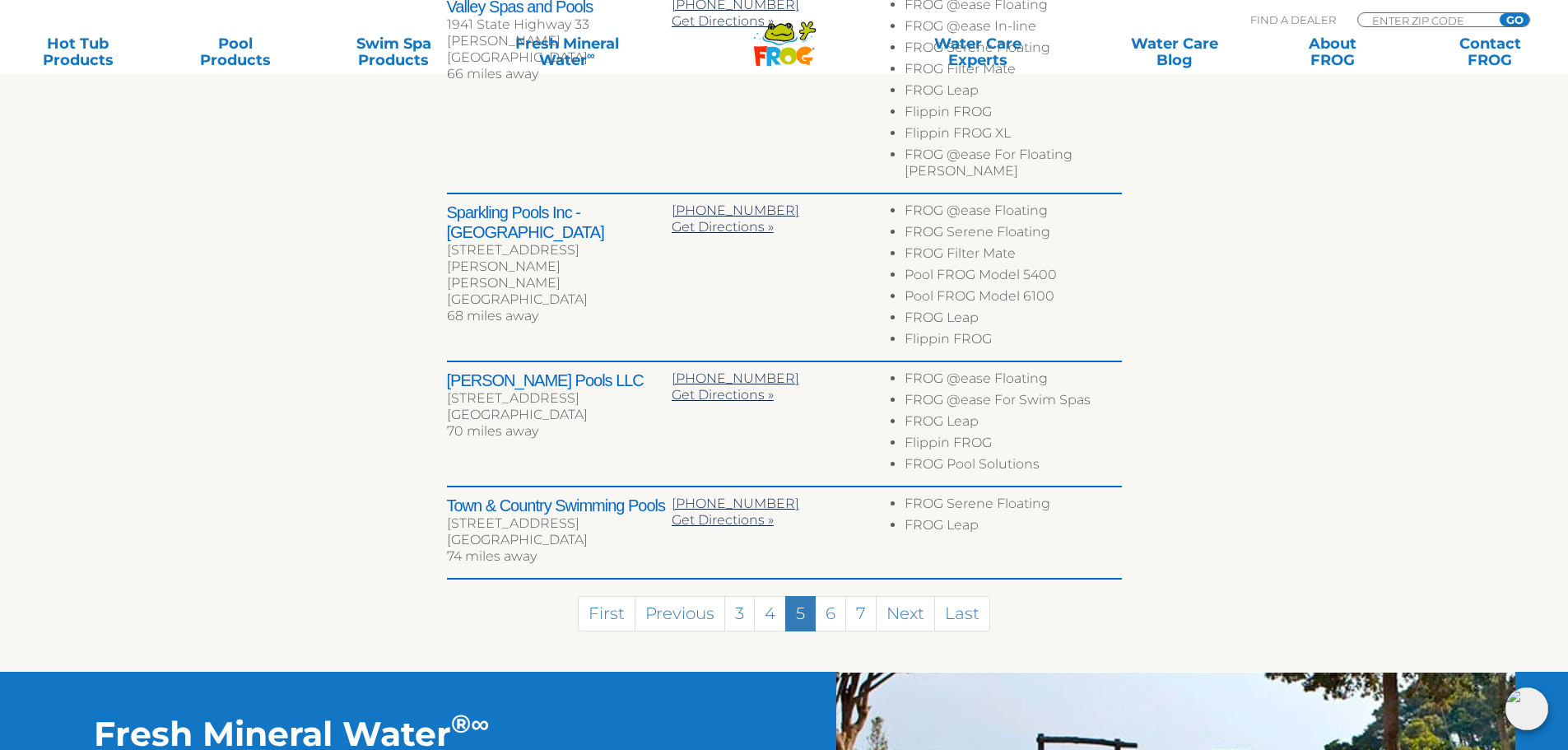
scroll to position [1069, 0]
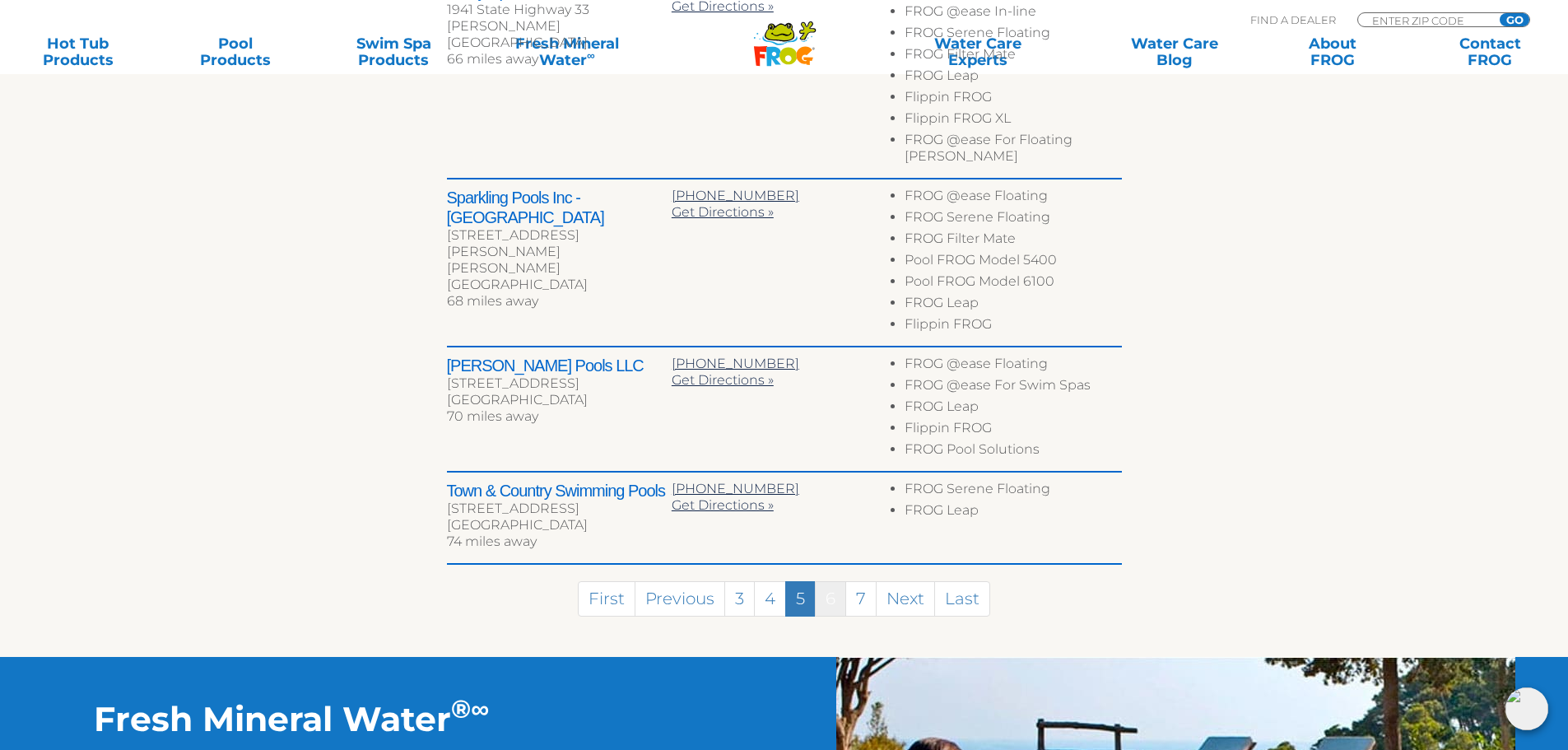
click at [828, 597] on link "6" at bounding box center [830, 598] width 32 height 35
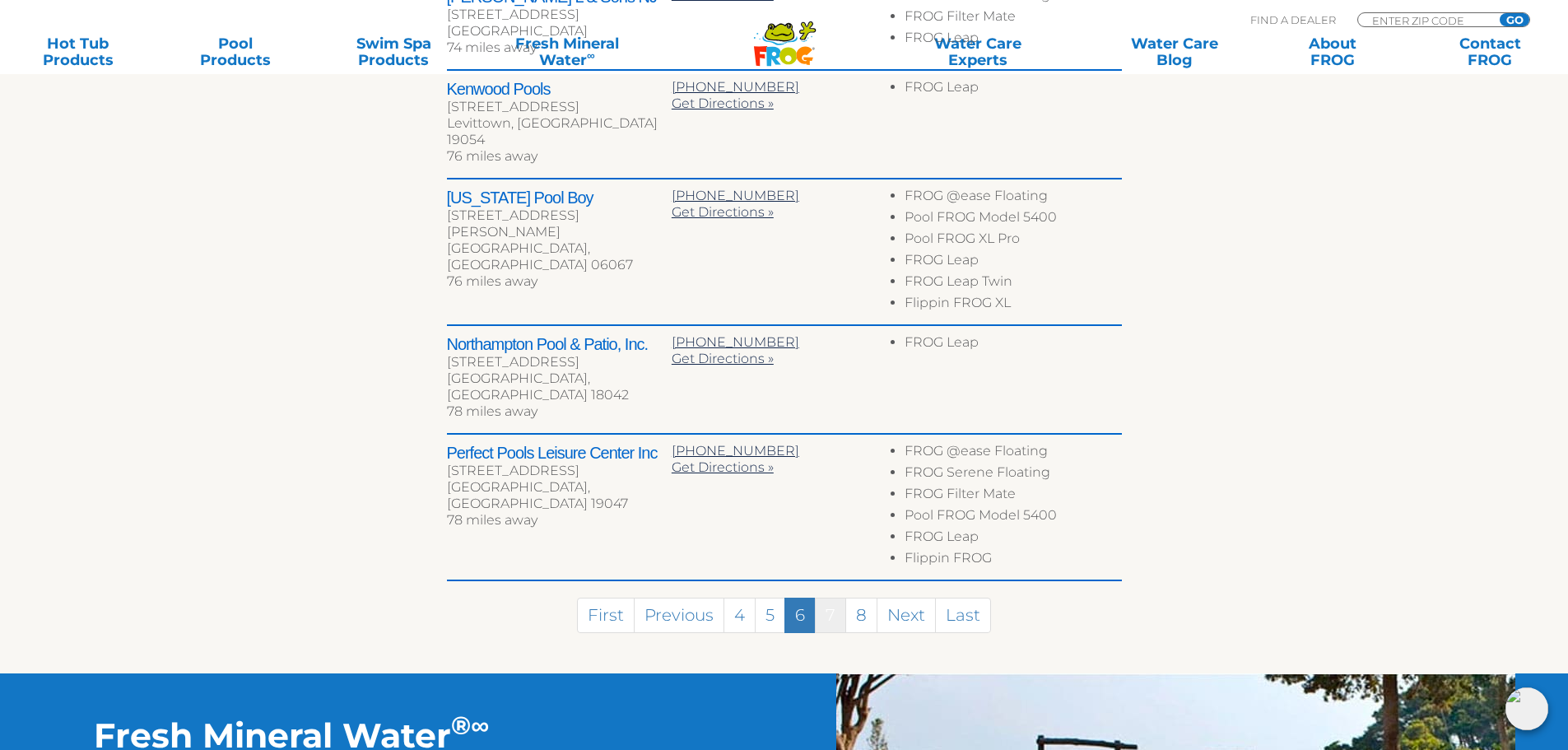
click at [833, 597] on link "7" at bounding box center [830, 614] width 32 height 35
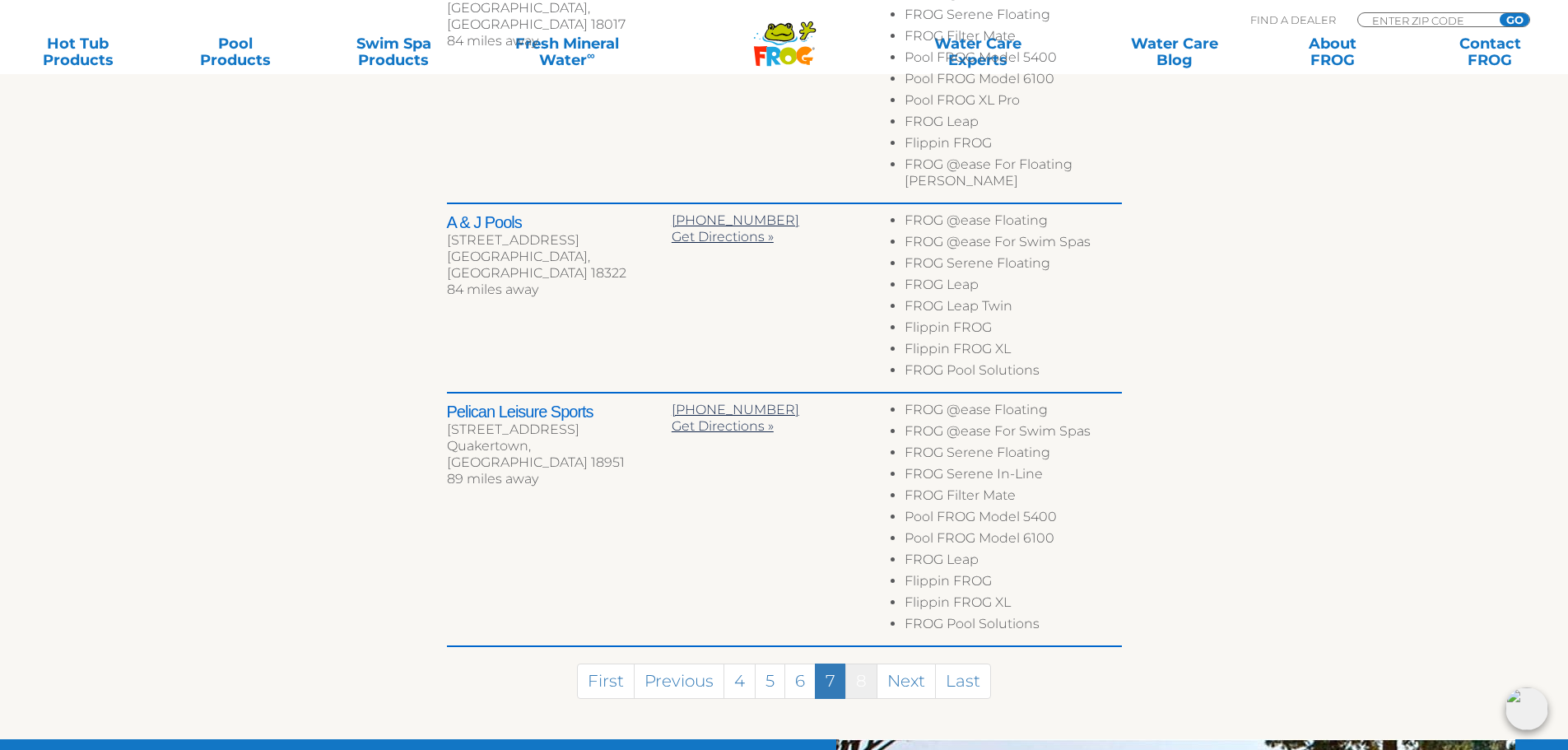
click at [852, 665] on link "8" at bounding box center [862, 680] width 33 height 35
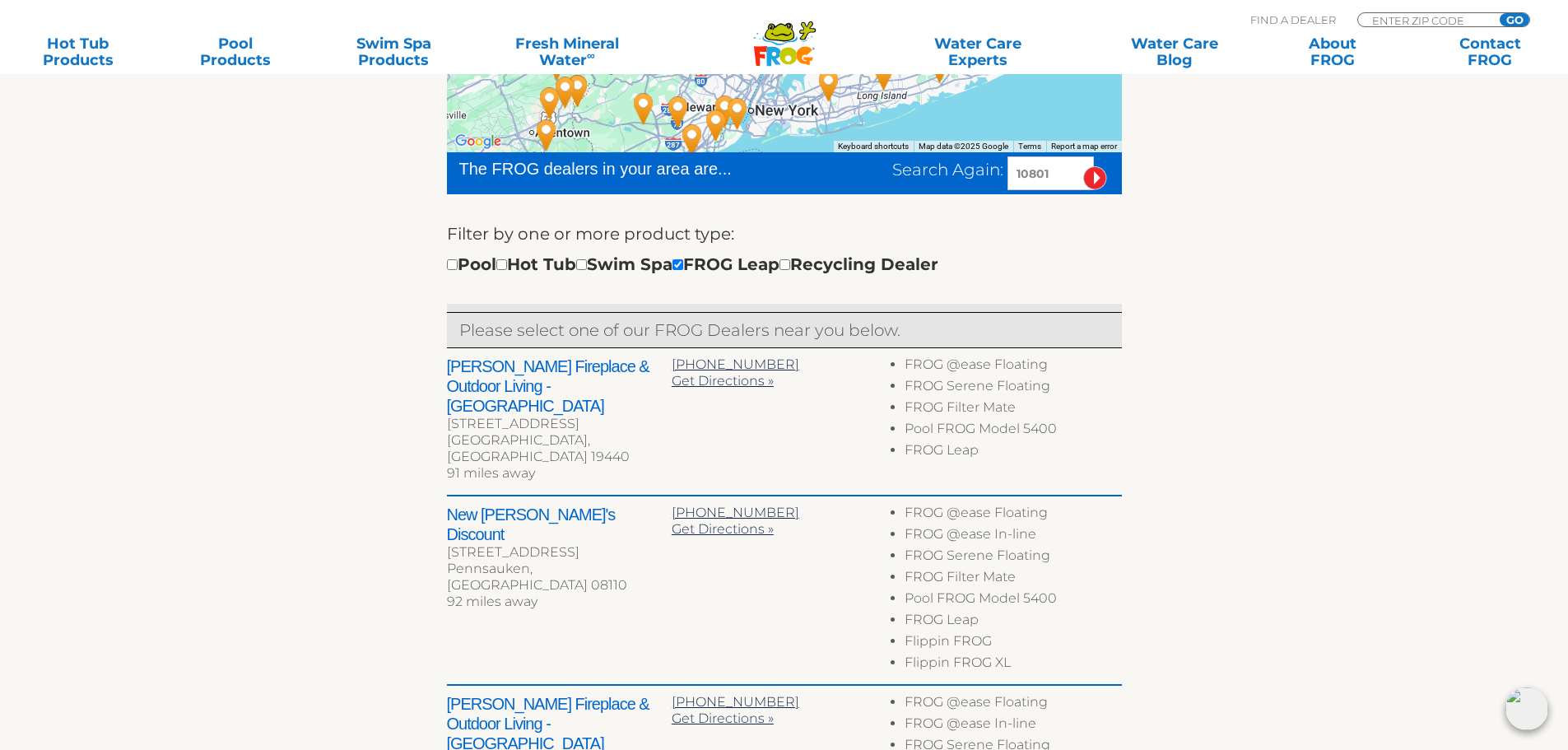
scroll to position [462, 0]
drag, startPoint x: 1062, startPoint y: 178, endPoint x: 1015, endPoint y: 178, distance: 47.0
click at [1015, 178] on input "10801" at bounding box center [1051, 173] width 86 height 33
paste input "38134"
type input "38134"
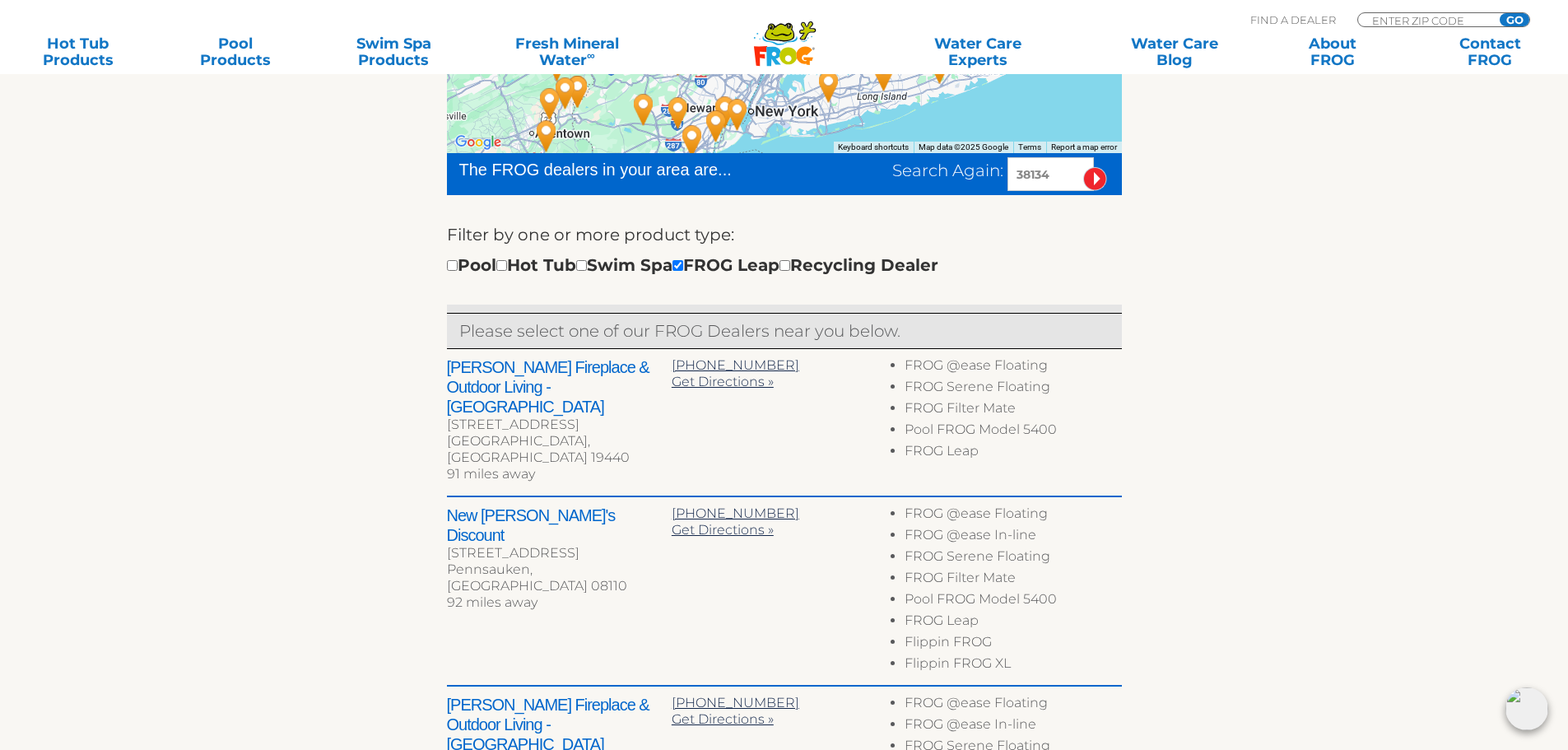
click at [1095, 182] on input "image" at bounding box center [1095, 179] width 24 height 24
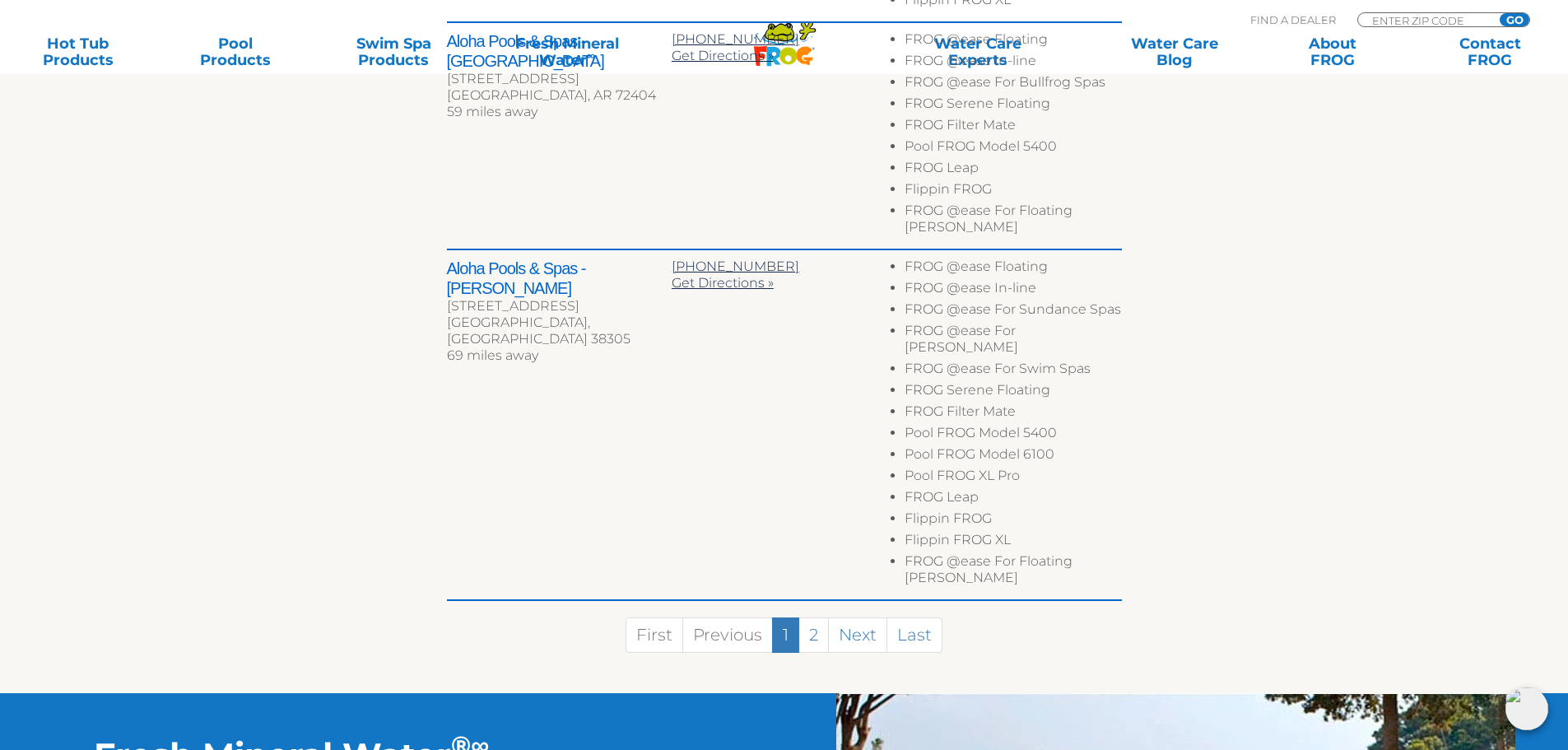
scroll to position [1520, 0]
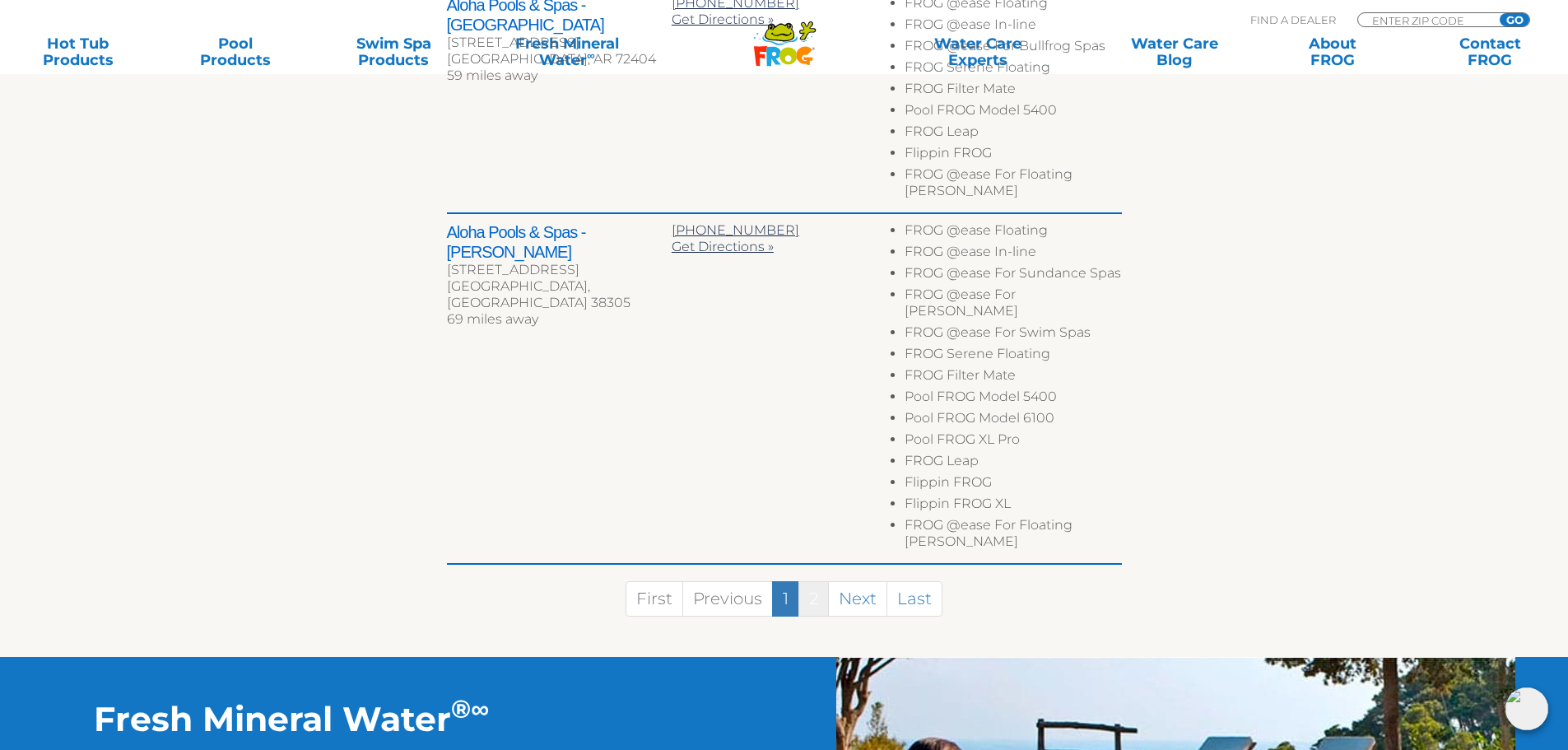
click at [809, 581] on link "2" at bounding box center [814, 598] width 31 height 35
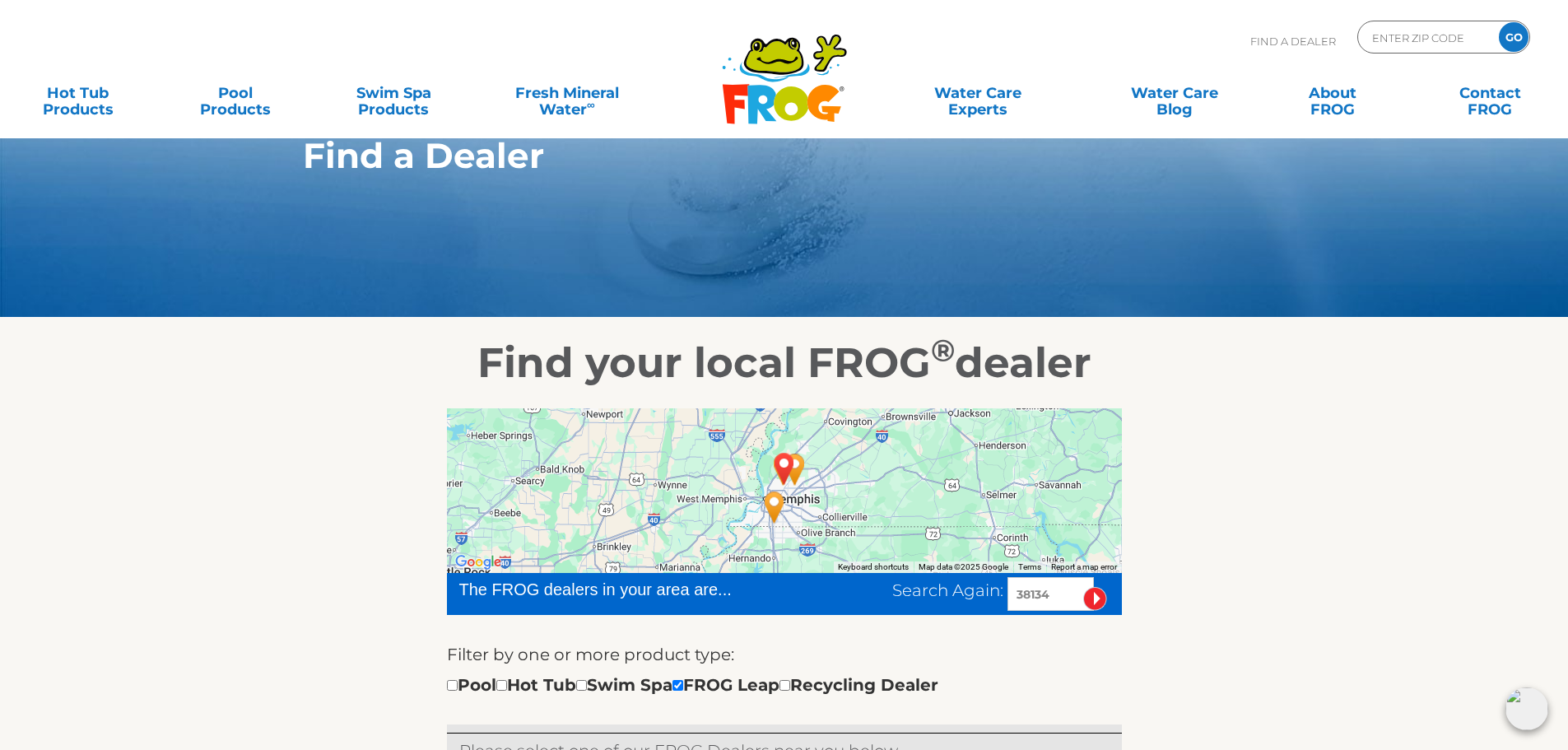
scroll to position [0, 0]
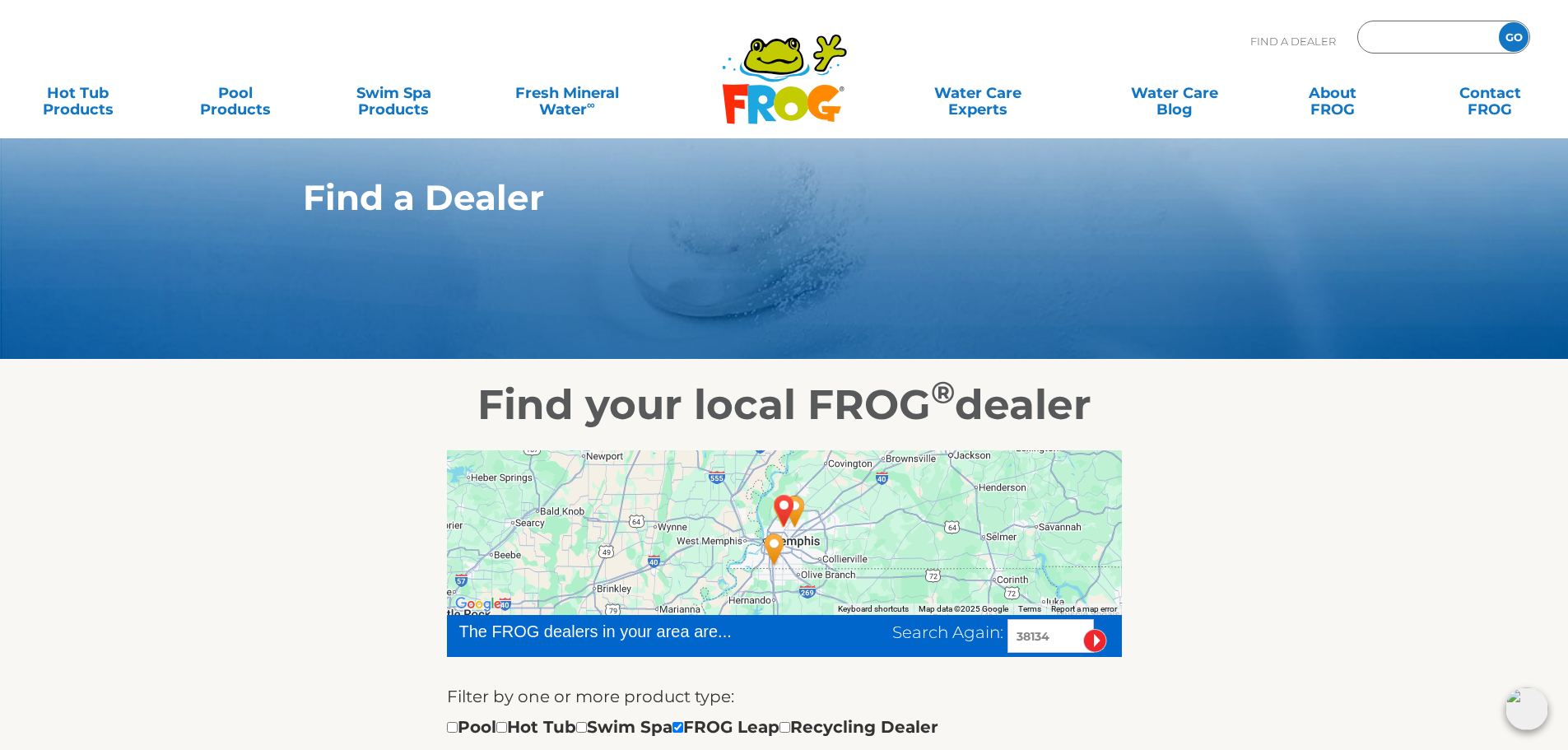
click at [1436, 39] on input "Zip Code Form" at bounding box center [1426, 37] width 111 height 24
type input "ENTER ZIP CODE"
click at [1310, 44] on p "Find A Dealer" at bounding box center [1292, 41] width 85 height 41
click at [1401, 39] on input "Zip Code Form" at bounding box center [1426, 37] width 111 height 24
click at [1403, 44] on input "Zip Code Form" at bounding box center [1426, 37] width 111 height 24
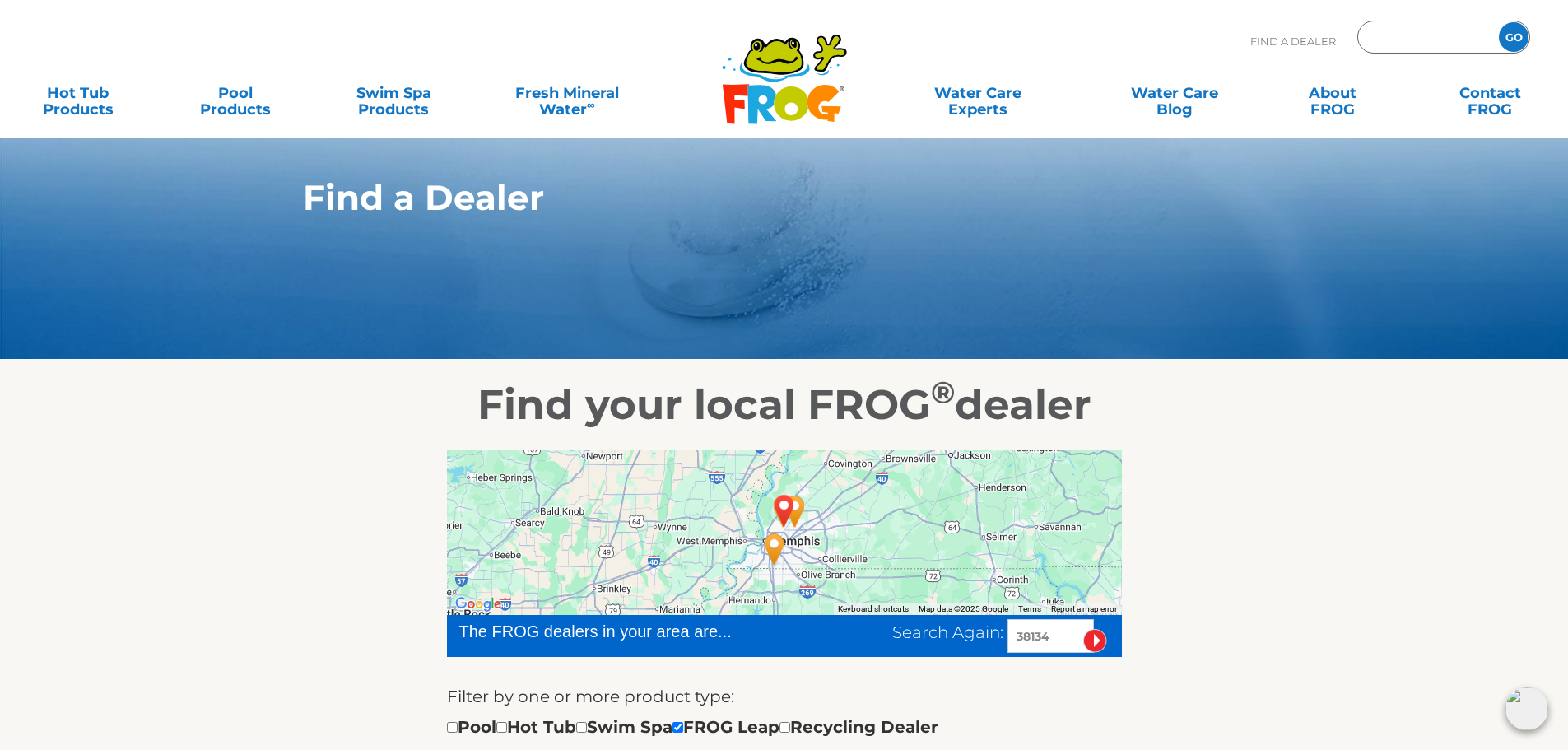
type input "ENTER ZIP CODE"
click at [1398, 36] on input "Zip Code Form" at bounding box center [1426, 37] width 111 height 24
type input "78218"
click at [1499, 22] on input "GO" at bounding box center [1513, 36] width 30 height 30
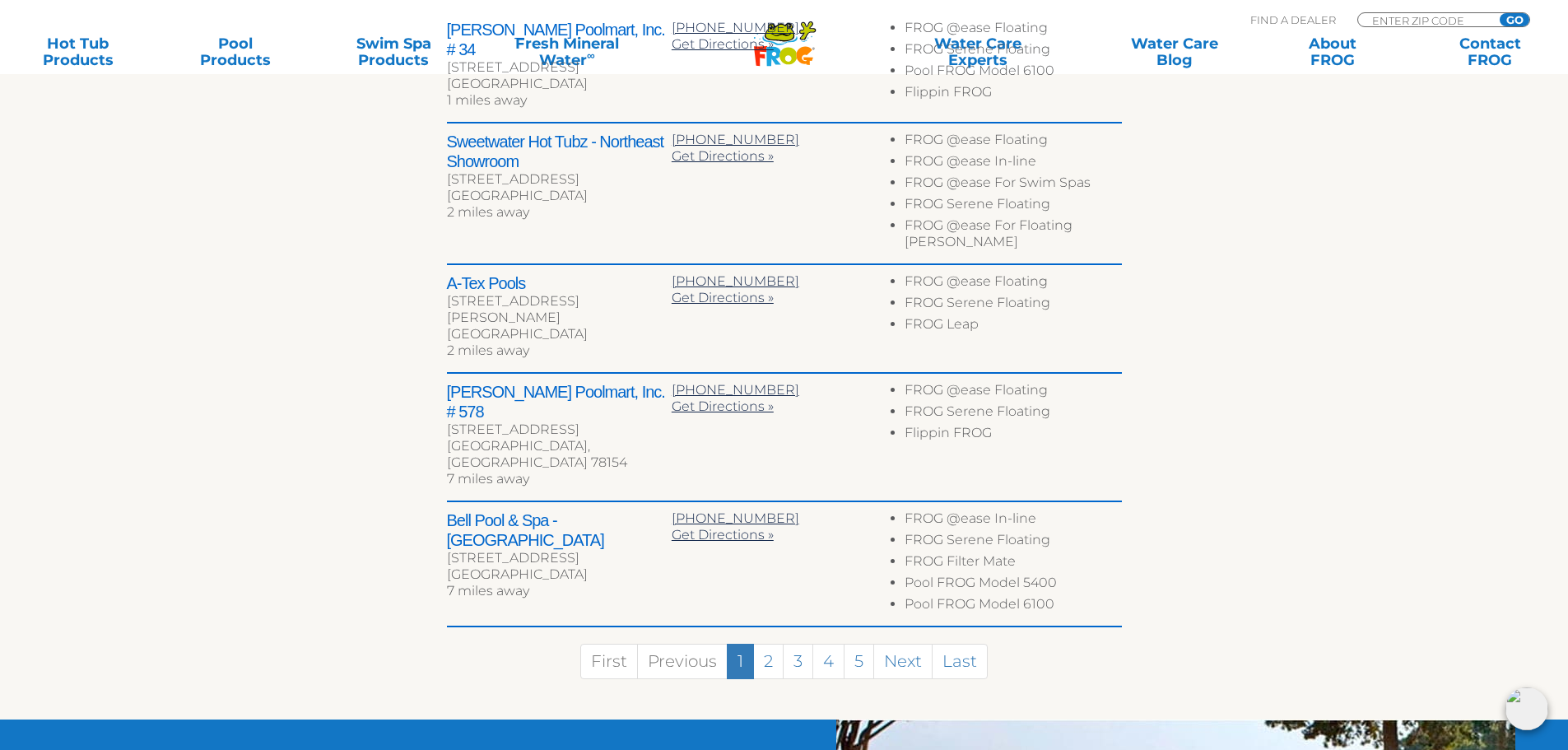
scroll to position [823, 0]
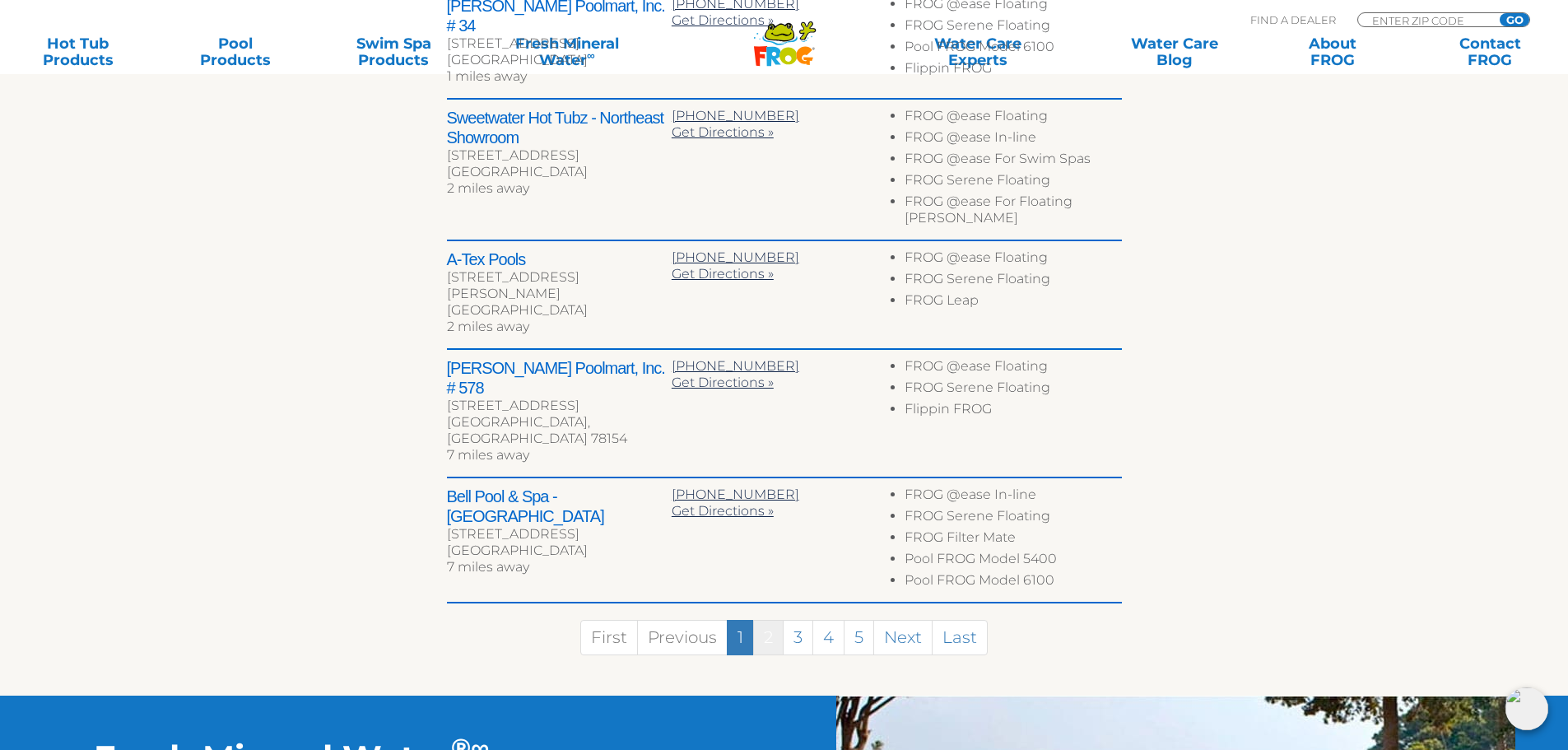
click at [768, 620] on link "2" at bounding box center [769, 637] width 31 height 35
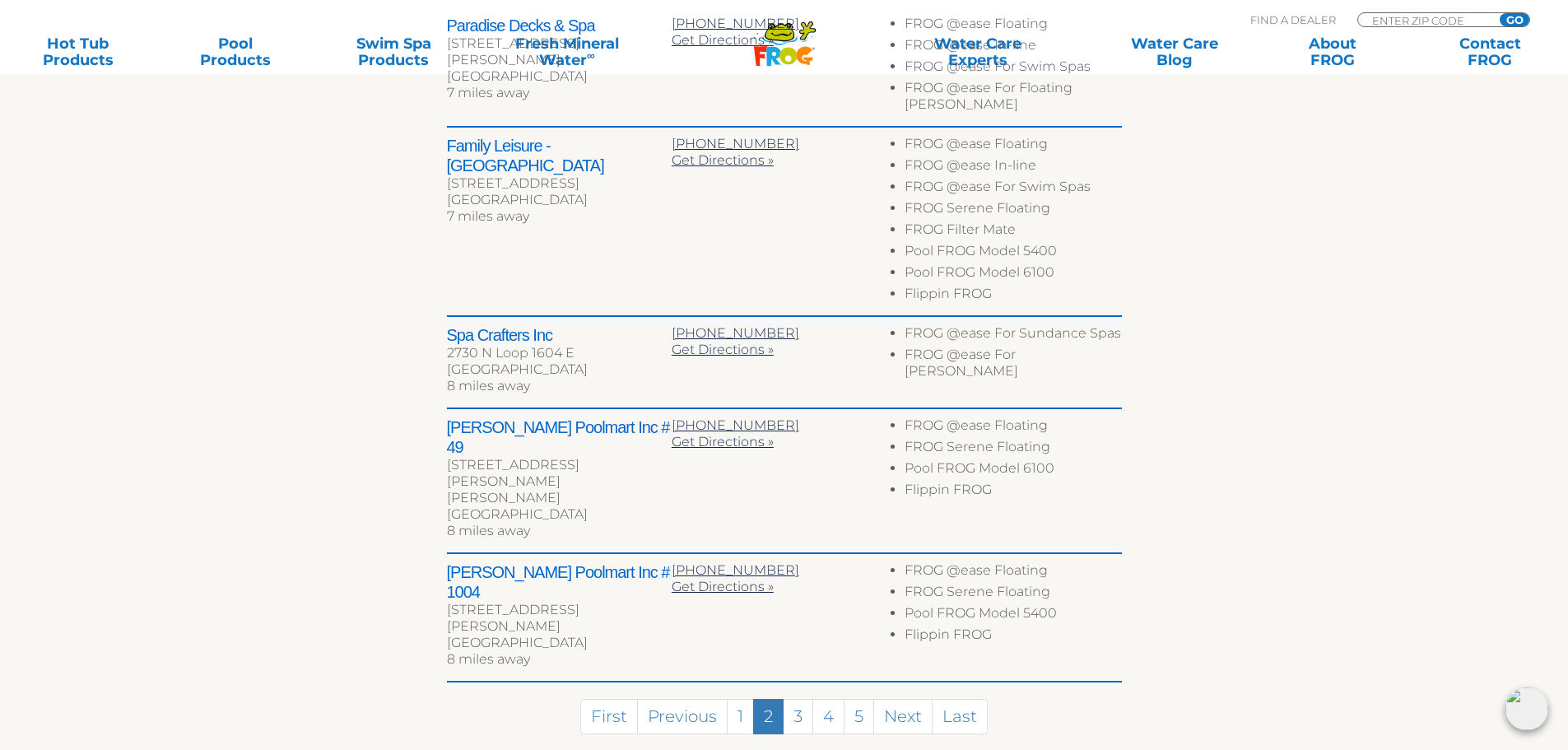
scroll to position [877, 0]
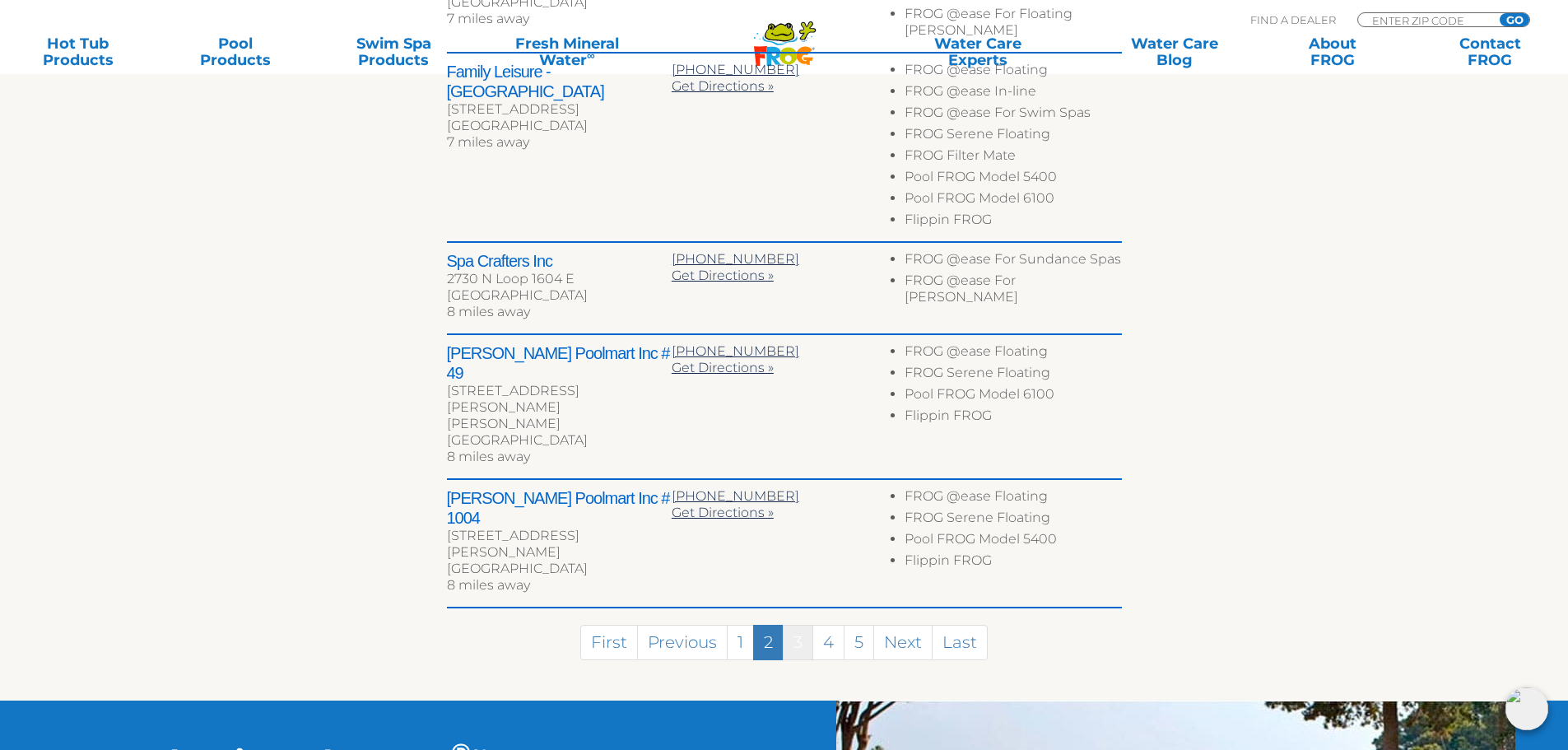
click at [799, 625] on link "3" at bounding box center [798, 642] width 31 height 35
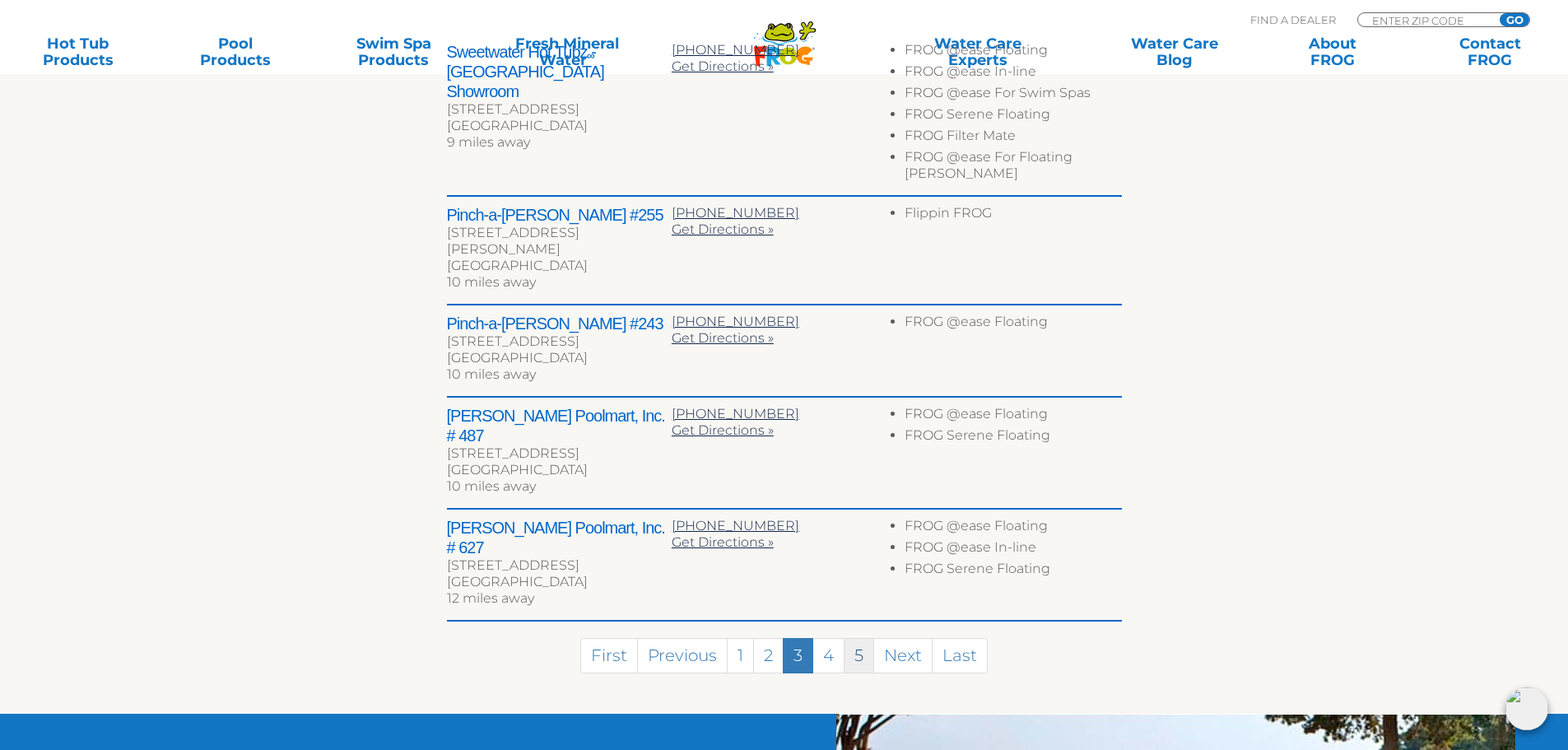
scroll to position [800, 0]
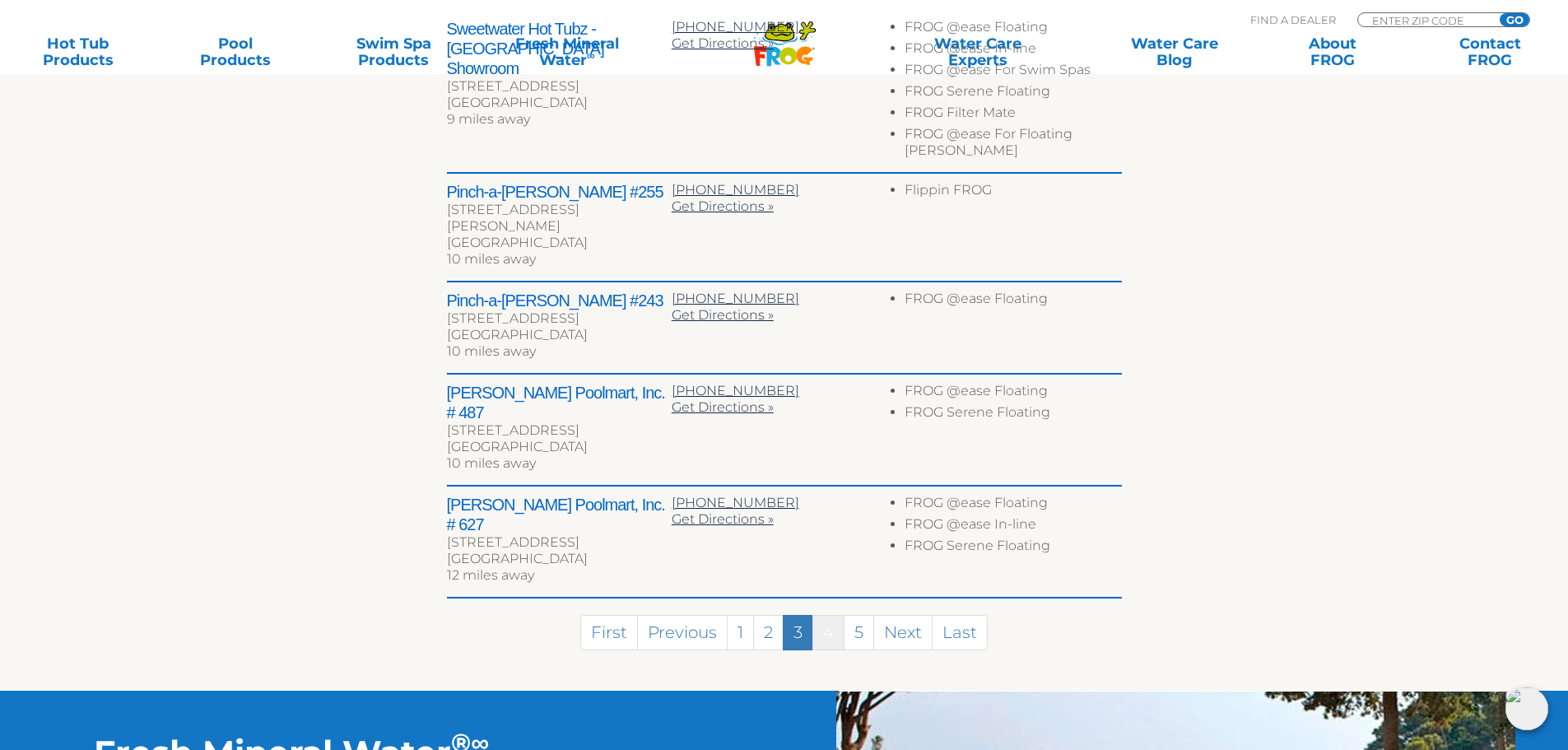
click at [831, 614] on link "4" at bounding box center [829, 631] width 33 height 35
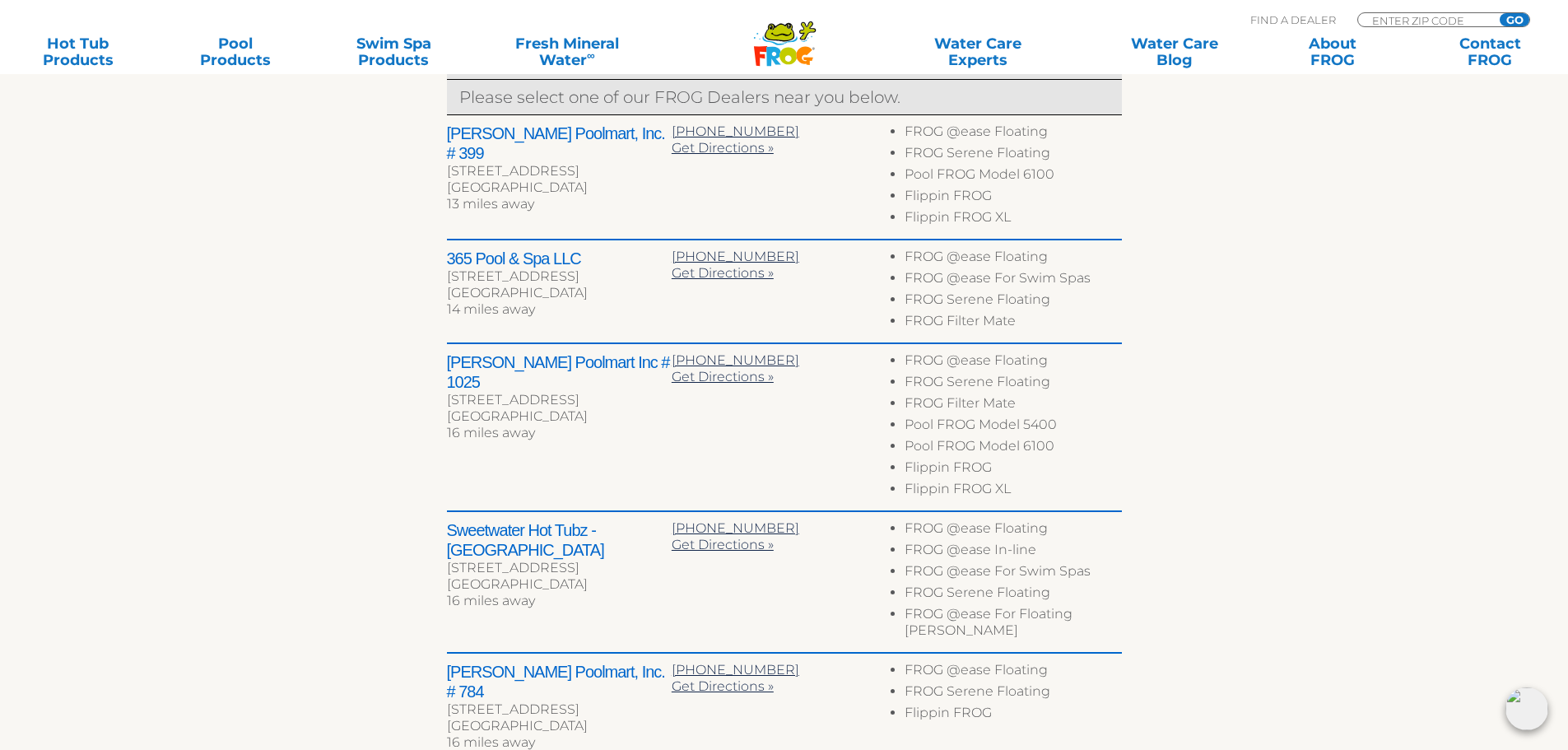
scroll to position [717, 0]
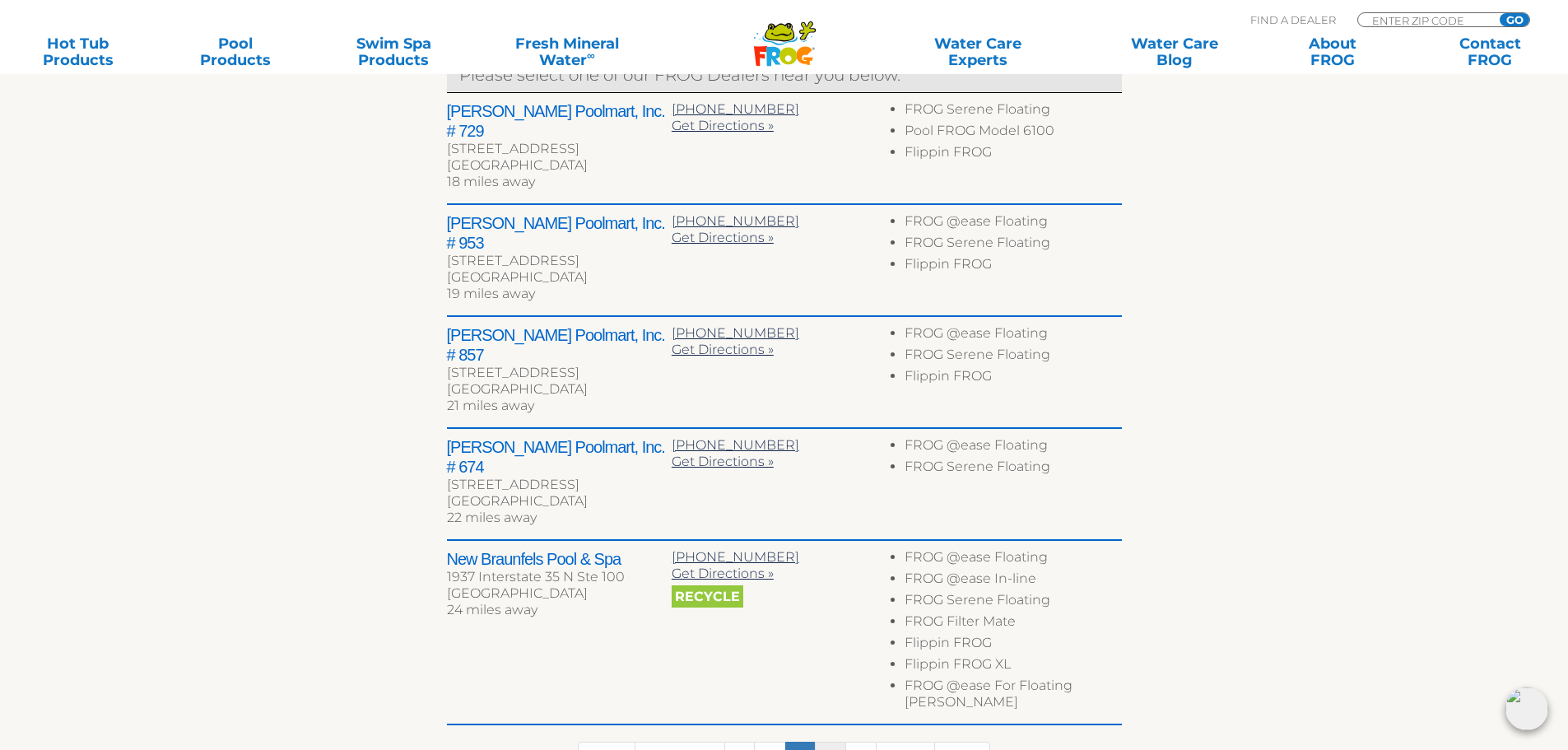
click at [837, 737] on link "6" at bounding box center [830, 759] width 32 height 35
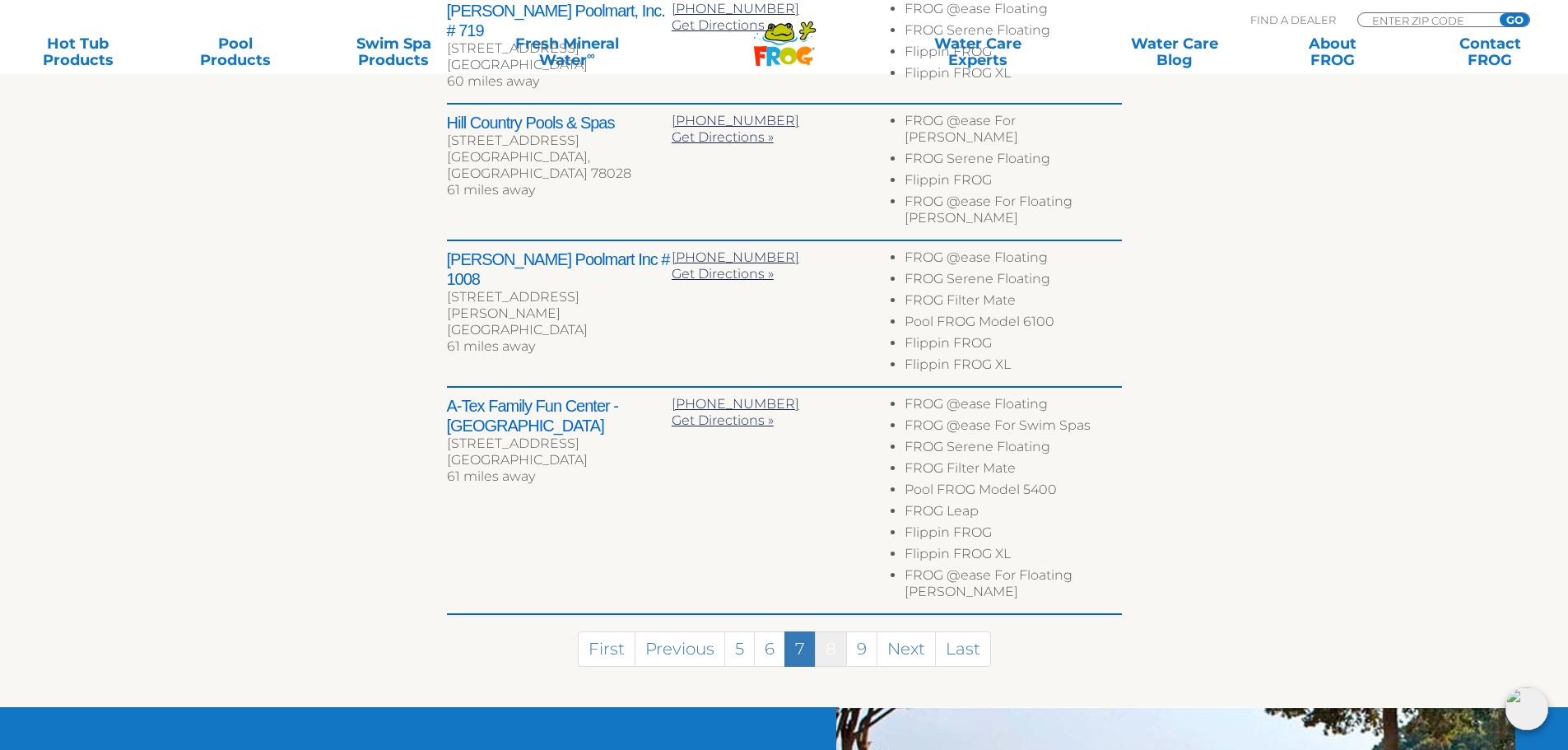
click at [839, 631] on link "8" at bounding box center [831, 649] width 33 height 35
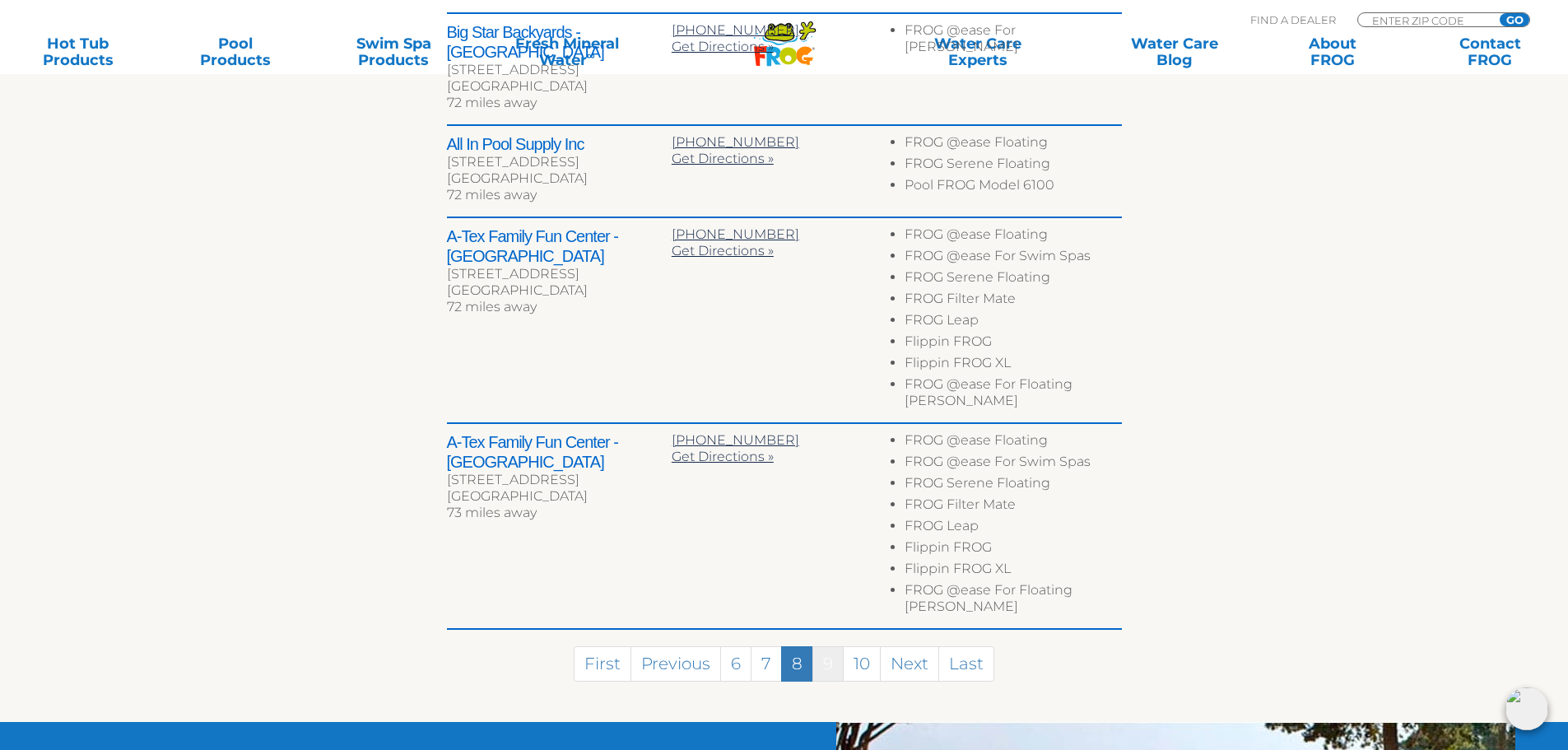
click at [828, 646] on link "9" at bounding box center [828, 663] width 32 height 35
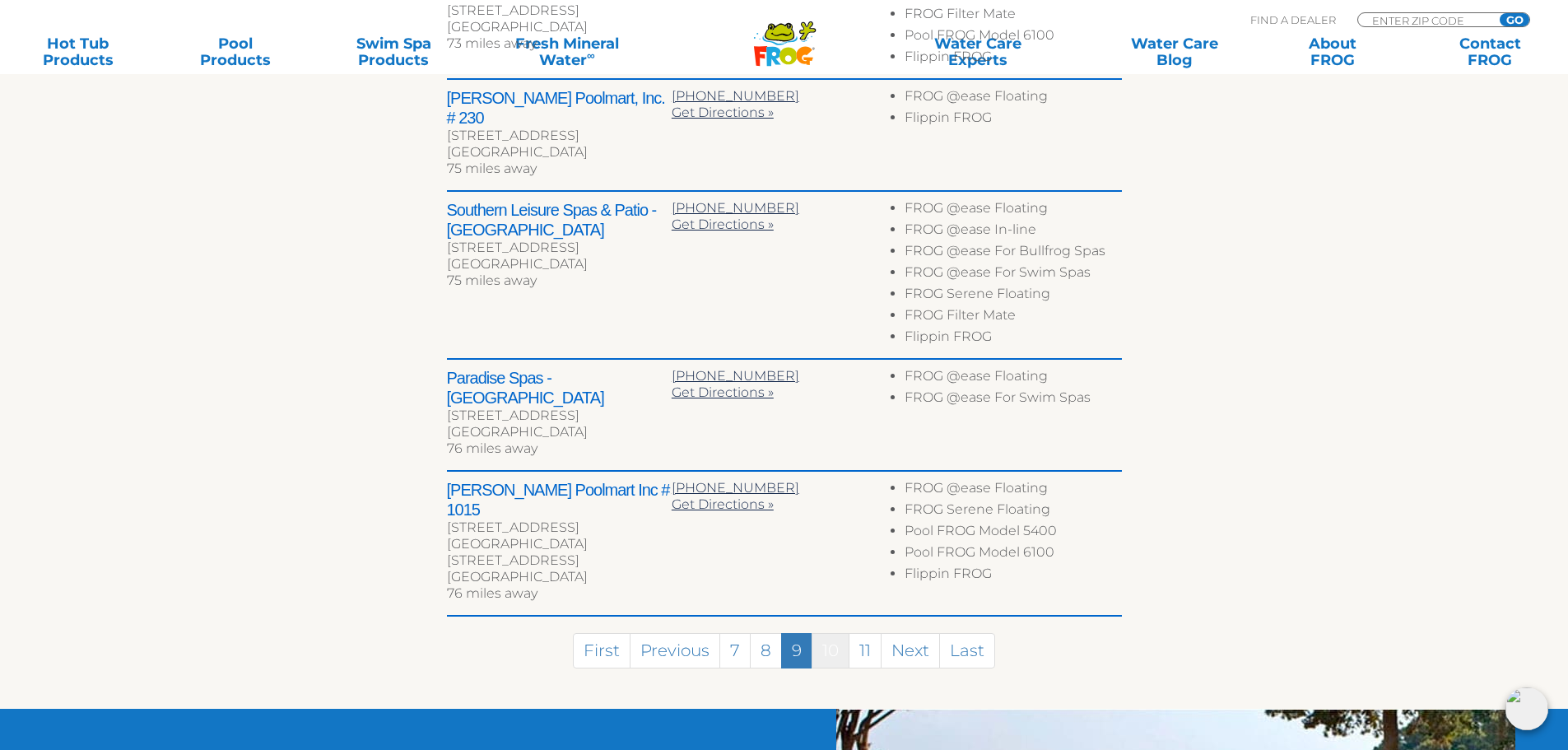
click at [833, 632] on link "10" at bounding box center [831, 650] width 38 height 35
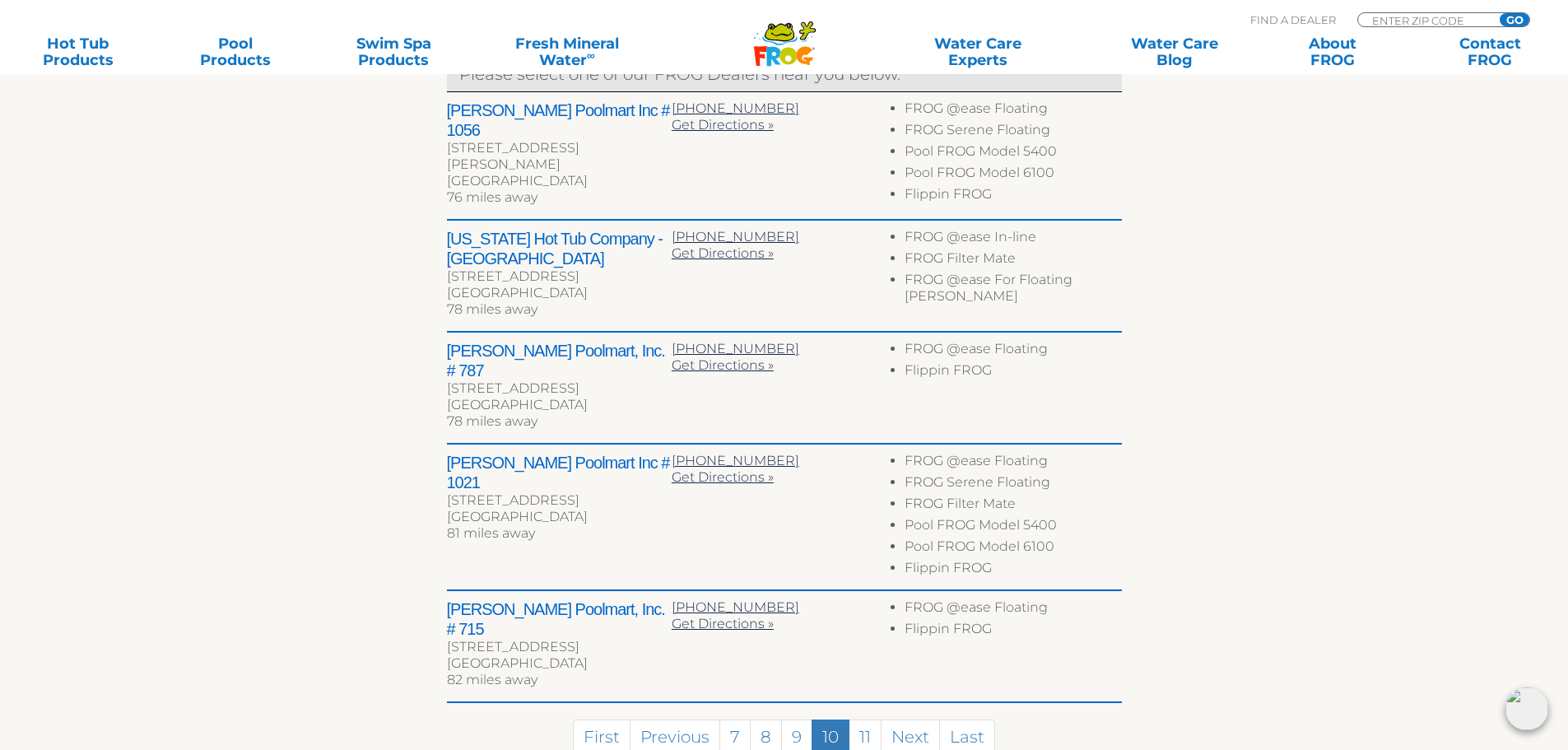
scroll to position [719, 0]
click at [856, 718] on link "11" at bounding box center [865, 736] width 33 height 35
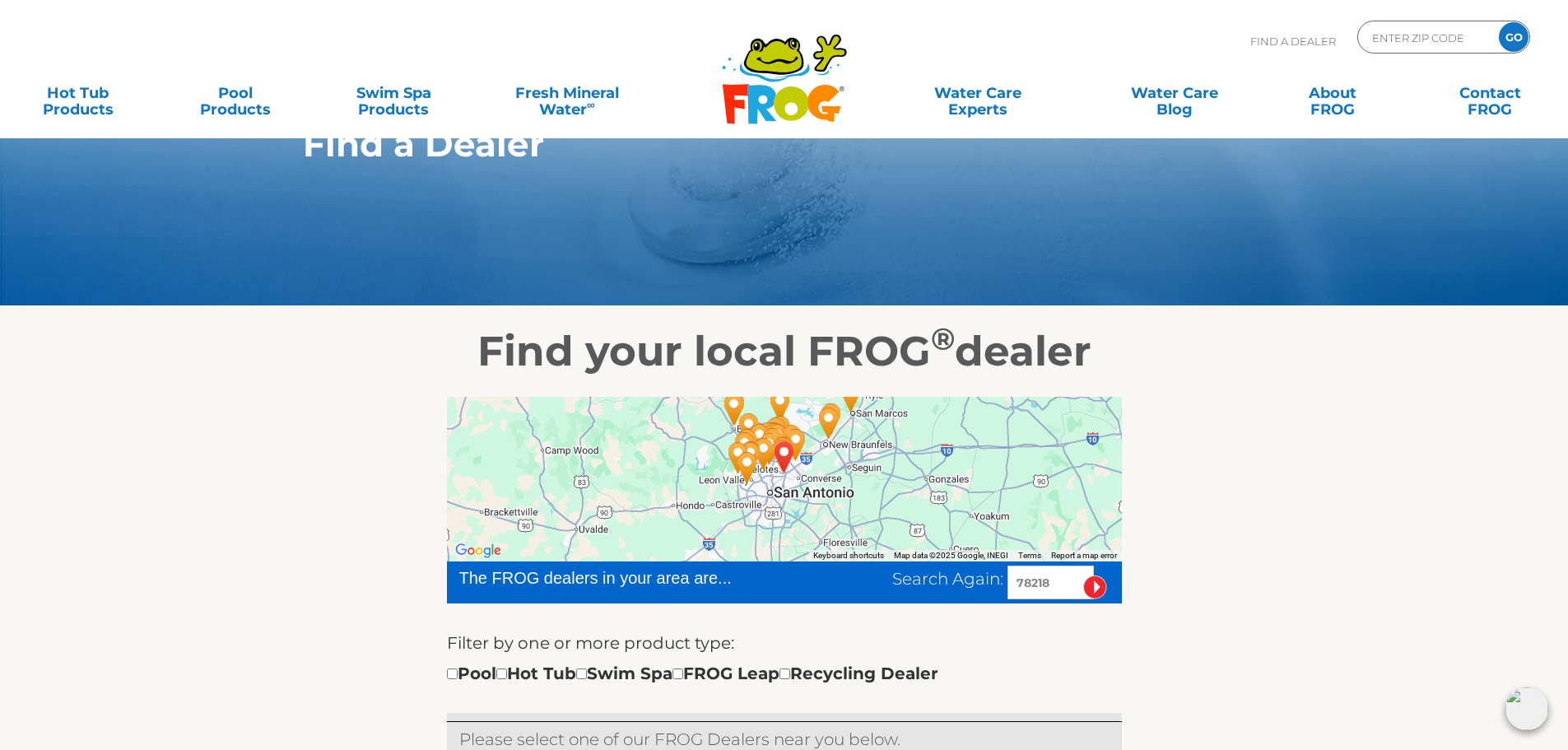
scroll to position [82, 0]
